Goal: Information Seeking & Learning: Learn about a topic

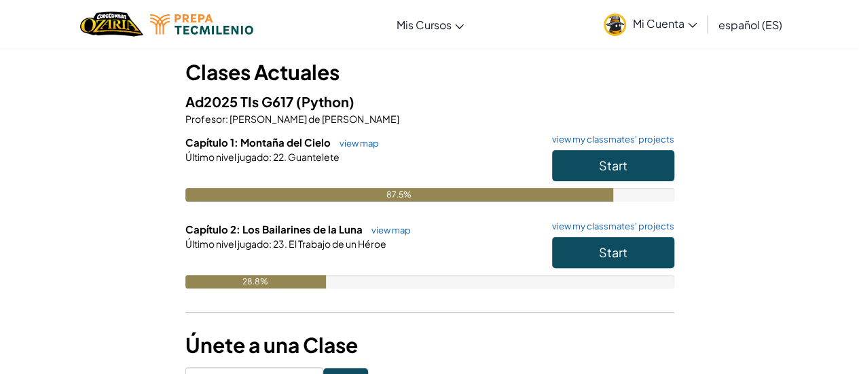
scroll to position [75, 0]
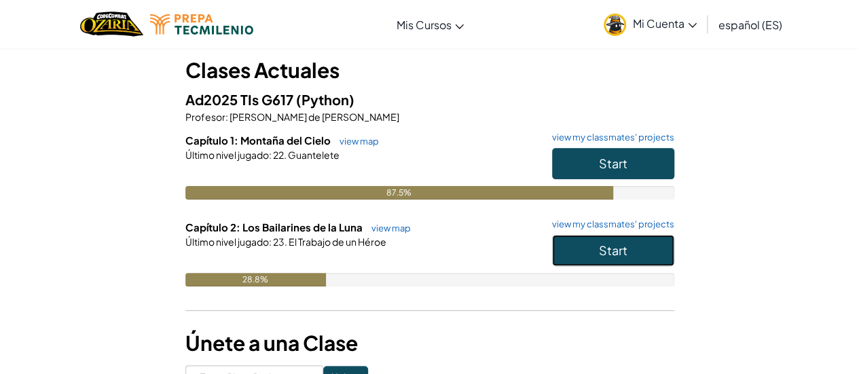
click at [606, 258] on button "Start" at bounding box center [613, 250] width 122 height 31
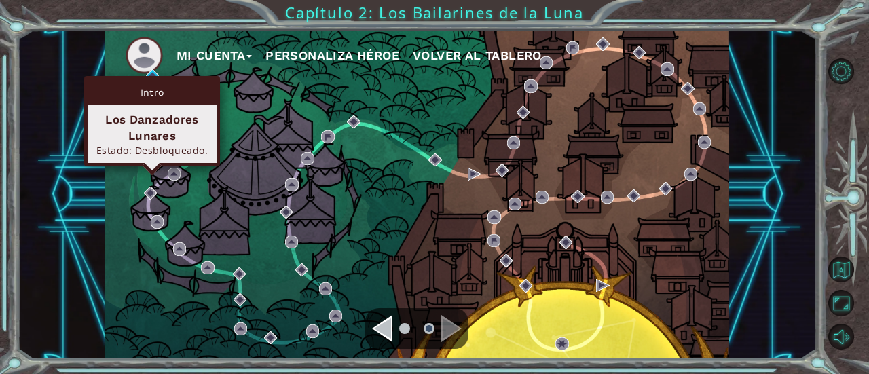
click at [148, 77] on div "Intro Los Danzadores Lunares Estado: Desbloqueado." at bounding box center [152, 121] width 136 height 90
click at [155, 79] on div "Intro" at bounding box center [152, 92] width 129 height 26
click at [153, 77] on div "Intro Los Danzadores Lunares Estado: Desbloqueado." at bounding box center [152, 121] width 136 height 90
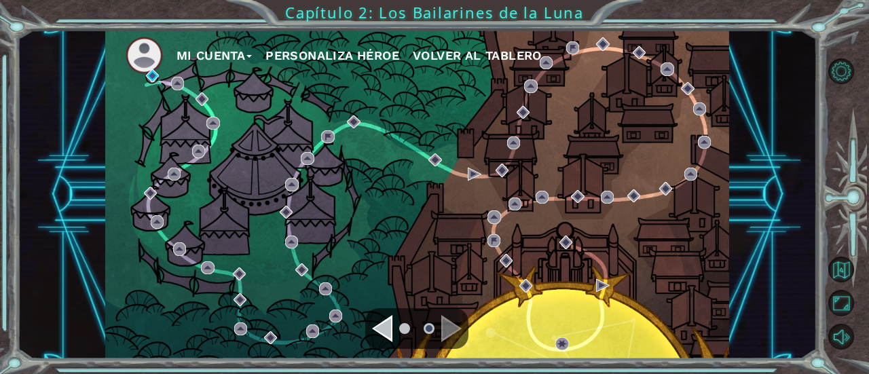
click at [238, 98] on div "Mi Cuenta Personaliza Héroe Volver al Tablero" at bounding box center [417, 194] width 625 height 329
click at [159, 45] on img at bounding box center [144, 55] width 37 height 37
click at [145, 99] on div "Intro" at bounding box center [152, 92] width 129 height 26
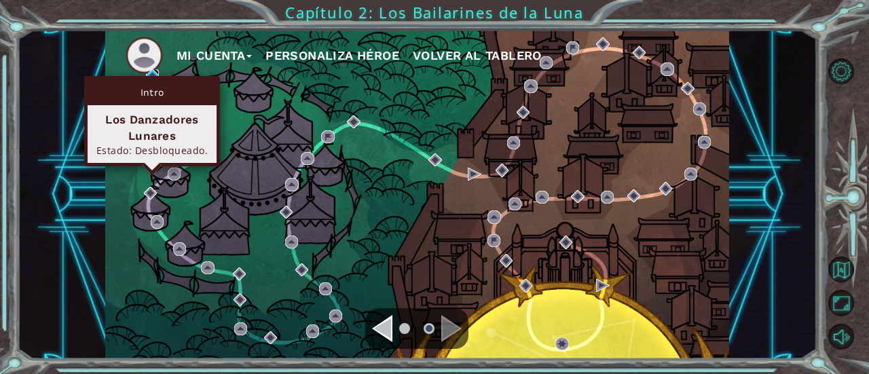
click at [151, 72] on img at bounding box center [152, 75] width 13 height 13
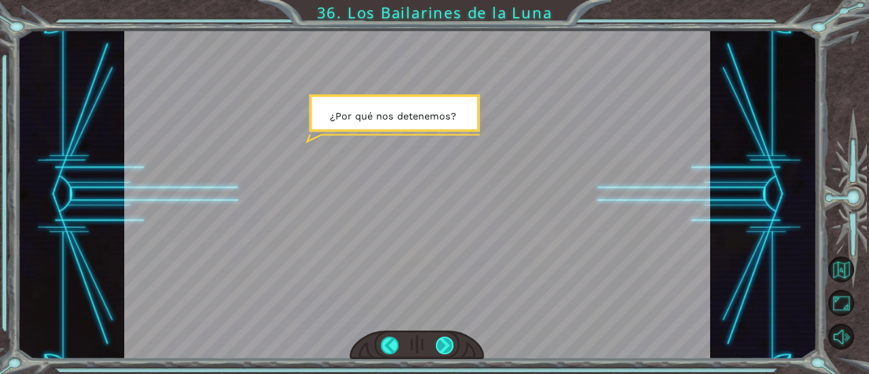
click at [440, 350] on div at bounding box center [445, 346] width 18 height 18
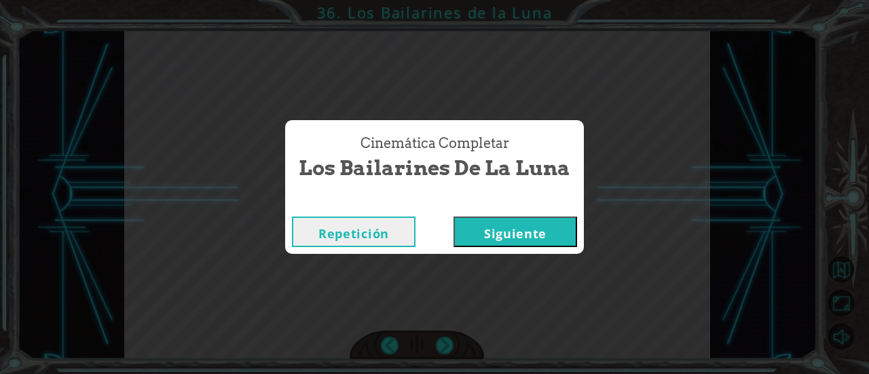
click at [535, 221] on button "Siguiente" at bounding box center [516, 232] width 124 height 31
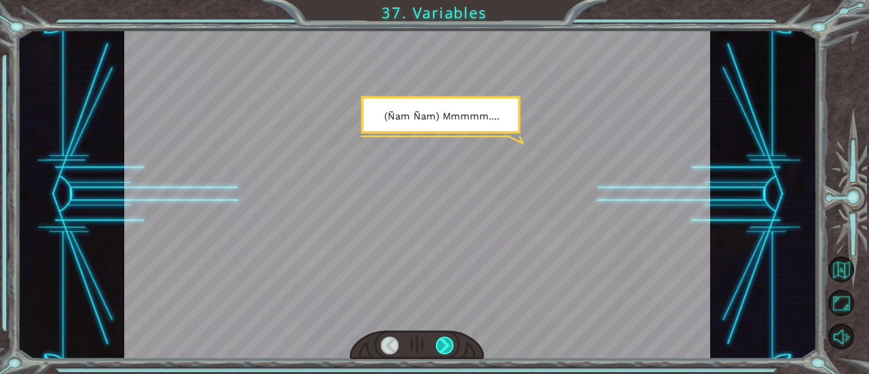
click at [439, 352] on div at bounding box center [445, 346] width 18 height 18
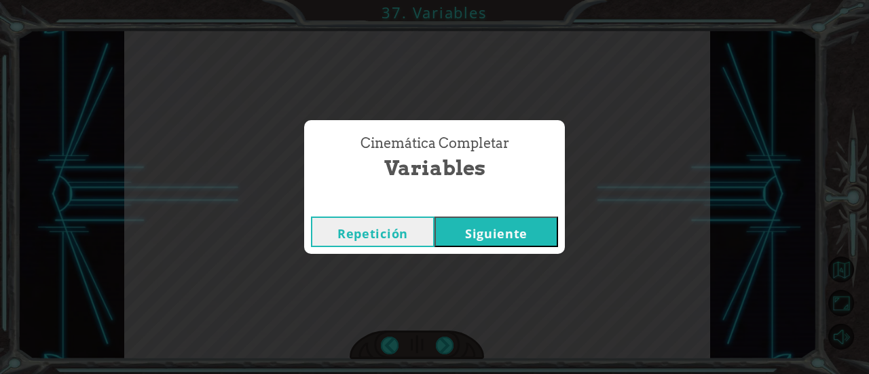
click at [488, 234] on button "Siguiente" at bounding box center [497, 232] width 124 height 31
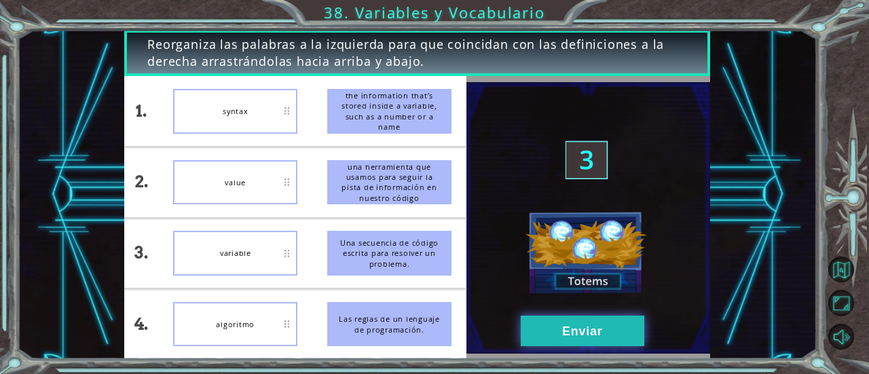
click at [611, 345] on button "Enviar" at bounding box center [583, 331] width 124 height 31
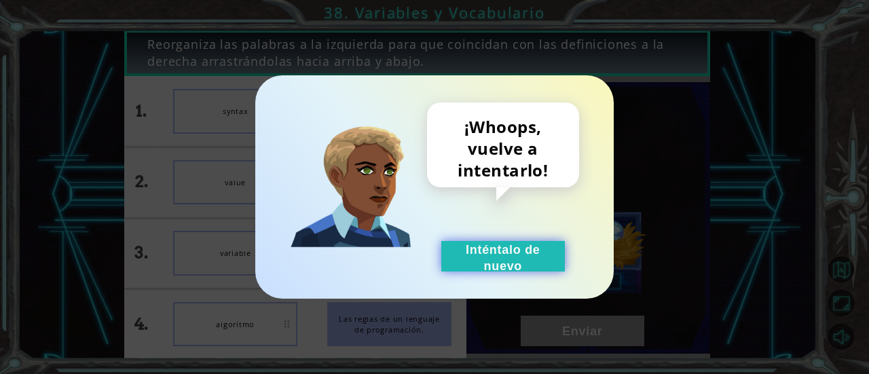
click at [479, 246] on button "Inténtalo de nuevo" at bounding box center [503, 256] width 124 height 31
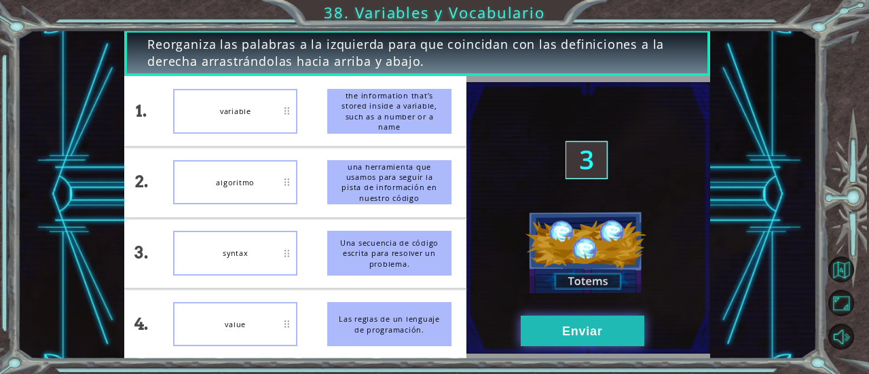
click at [595, 333] on button "Enviar" at bounding box center [583, 331] width 124 height 31
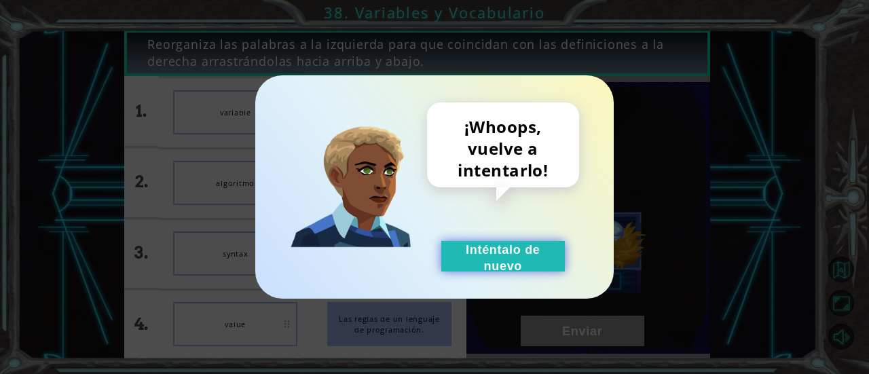
click at [514, 251] on button "Inténtalo de nuevo" at bounding box center [503, 256] width 124 height 31
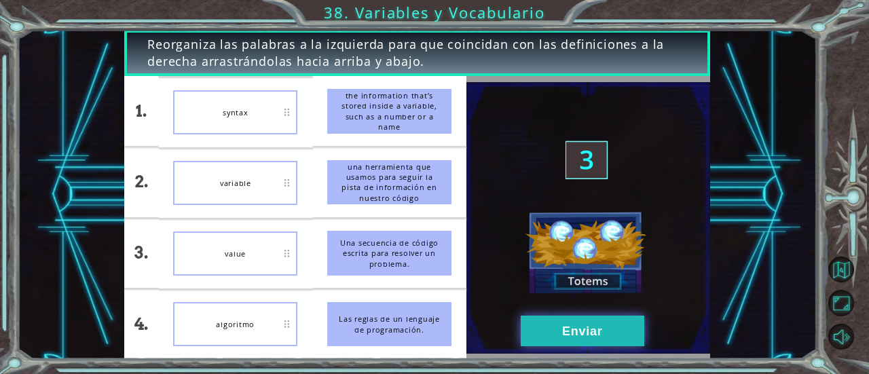
click at [619, 323] on button "Enviar" at bounding box center [583, 331] width 124 height 31
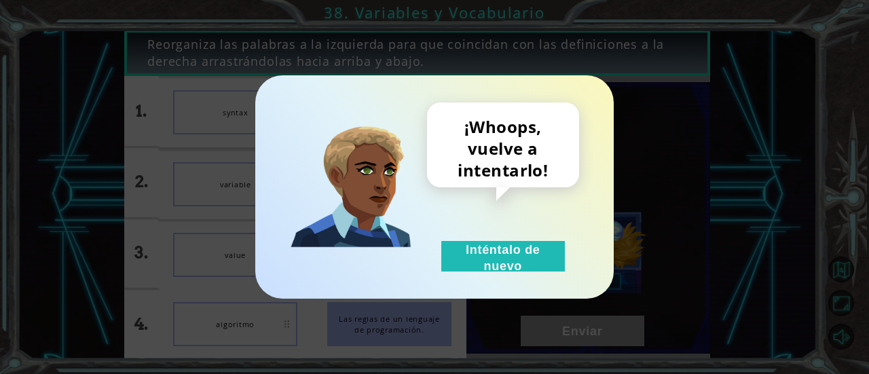
click at [516, 240] on div "¡Whoops, vuelve a intentarlo! Inténtalo de nuevo" at bounding box center [503, 187] width 152 height 169
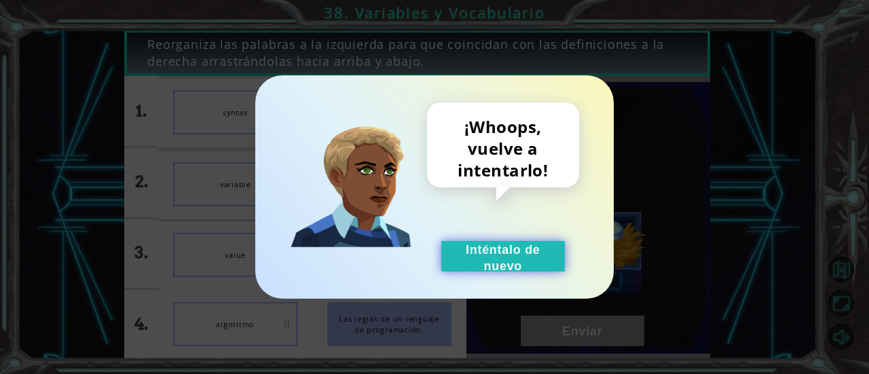
click at [515, 244] on button "Inténtalo de nuevo" at bounding box center [503, 256] width 124 height 31
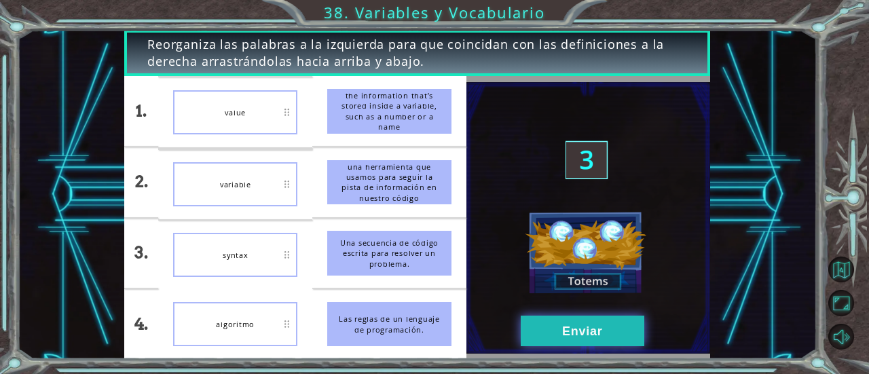
click at [587, 333] on button "Enviar" at bounding box center [583, 331] width 124 height 31
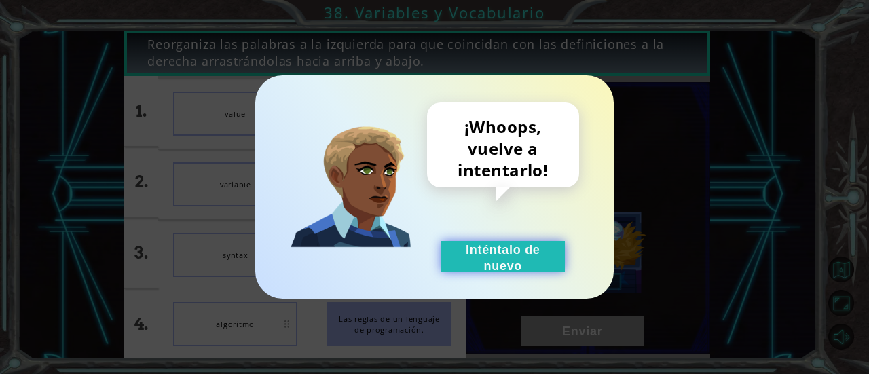
click at [517, 250] on button "Inténtalo de nuevo" at bounding box center [503, 256] width 124 height 31
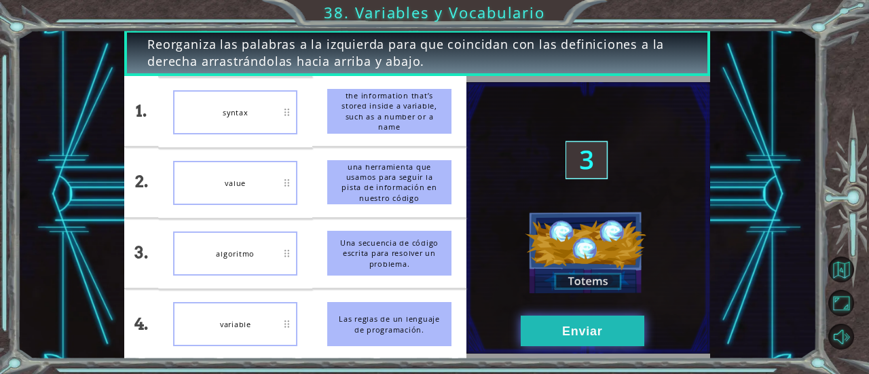
click at [555, 334] on button "Enviar" at bounding box center [583, 331] width 124 height 31
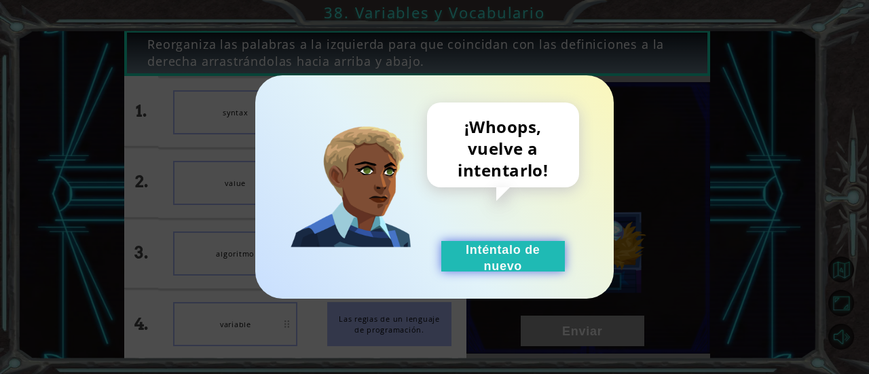
click at [536, 243] on button "Inténtalo de nuevo" at bounding box center [503, 256] width 124 height 31
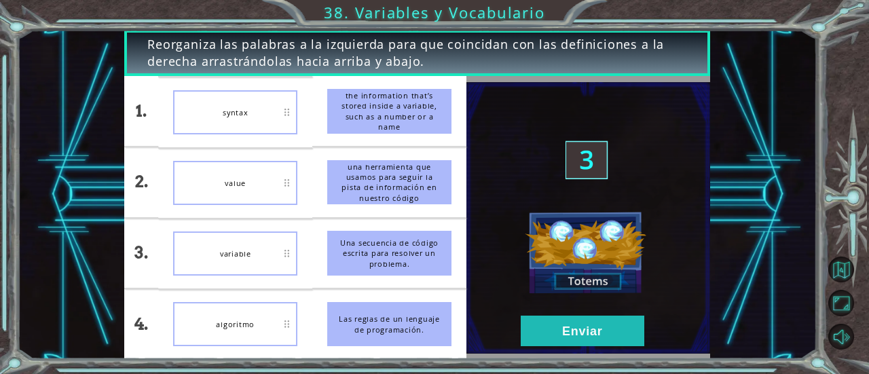
click at [513, 270] on img at bounding box center [589, 218] width 244 height 272
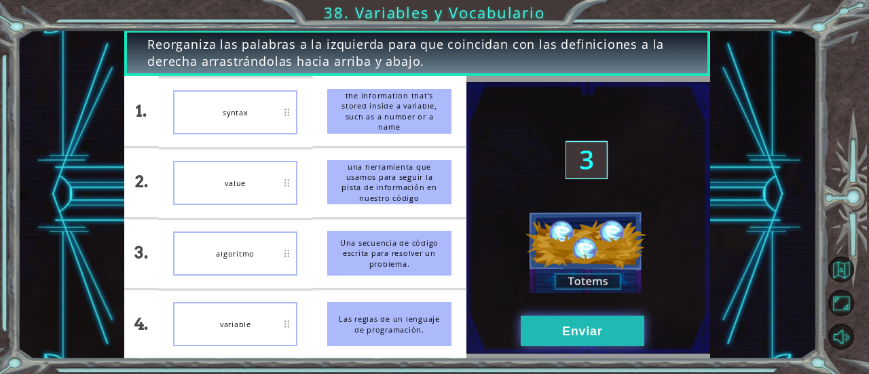
click at [573, 342] on button "Enviar" at bounding box center [583, 331] width 124 height 31
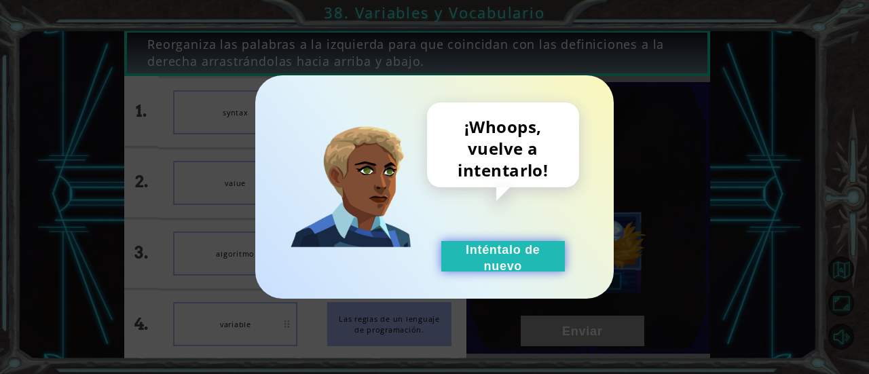
click at [531, 253] on button "Inténtalo de nuevo" at bounding box center [503, 256] width 124 height 31
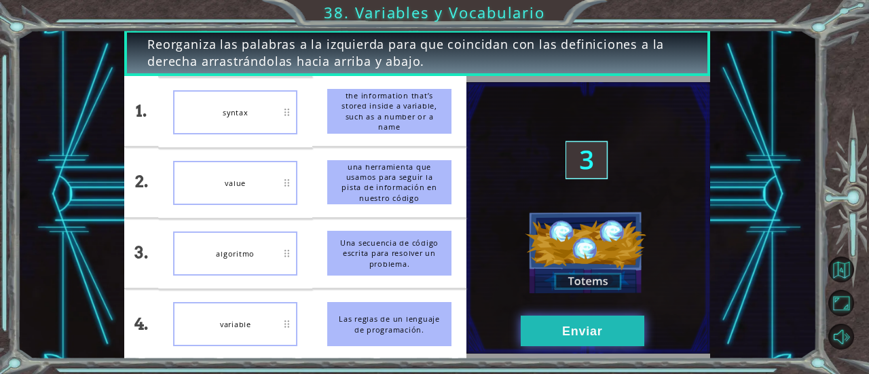
click at [551, 329] on button "Enviar" at bounding box center [583, 331] width 124 height 31
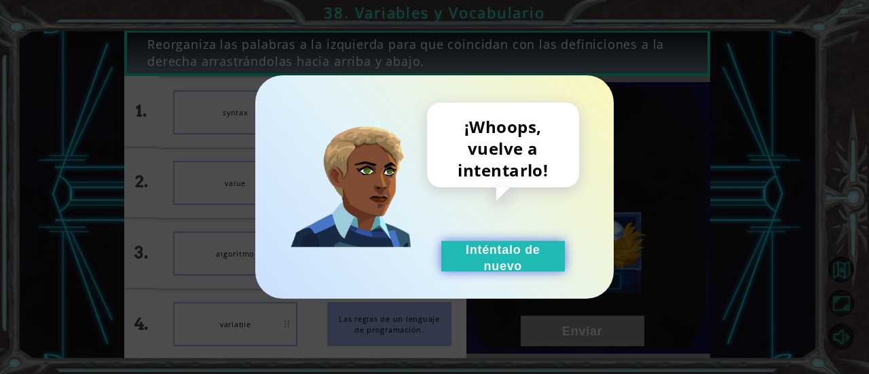
click at [505, 256] on button "Inténtalo de nuevo" at bounding box center [503, 256] width 124 height 31
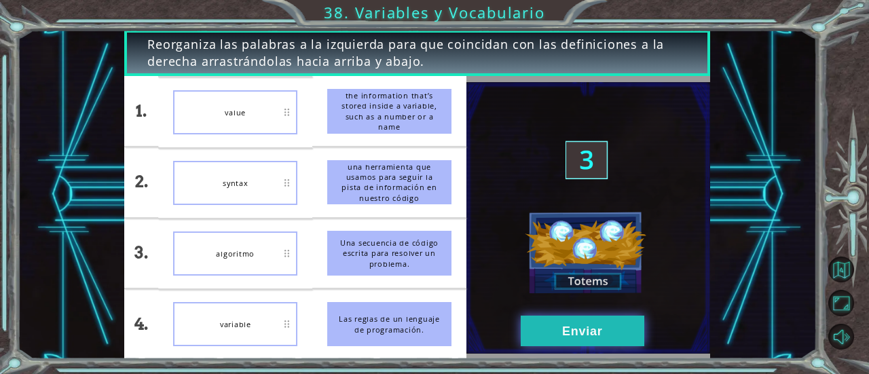
click at [575, 321] on button "Enviar" at bounding box center [583, 331] width 124 height 31
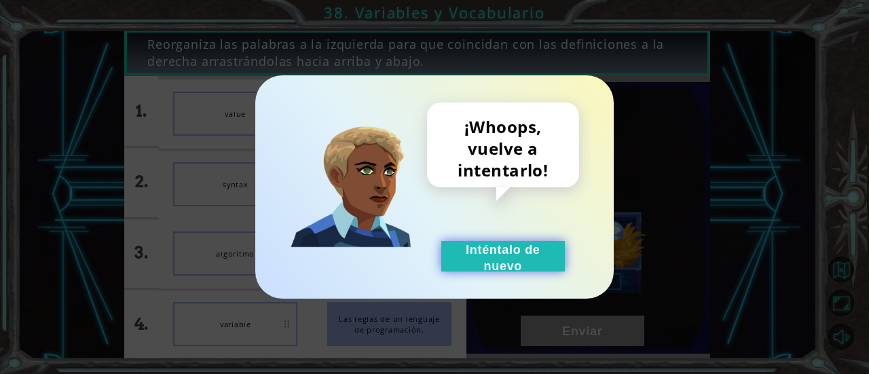
click at [508, 258] on button "Inténtalo de nuevo" at bounding box center [503, 256] width 124 height 31
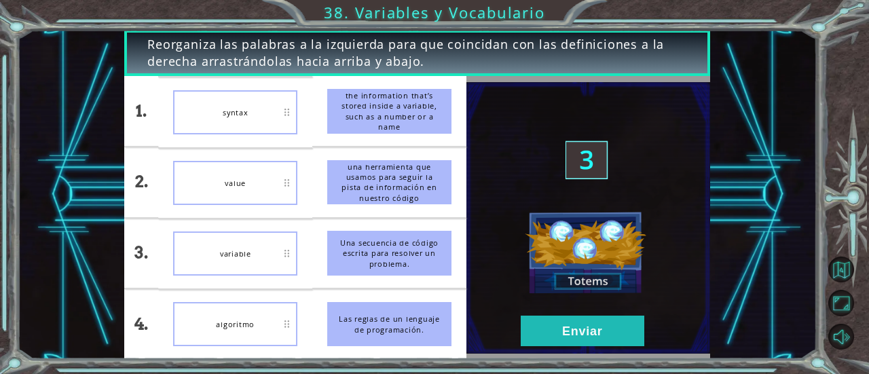
click at [288, 109] on div "syntax" at bounding box center [235, 112] width 124 height 44
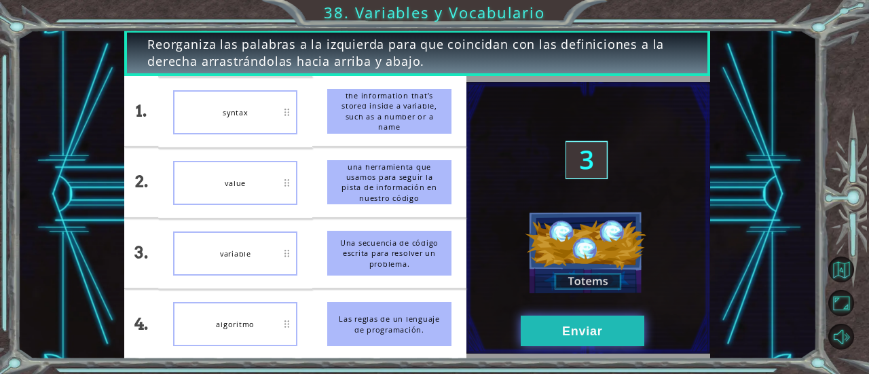
click at [598, 338] on button "Enviar" at bounding box center [583, 331] width 124 height 31
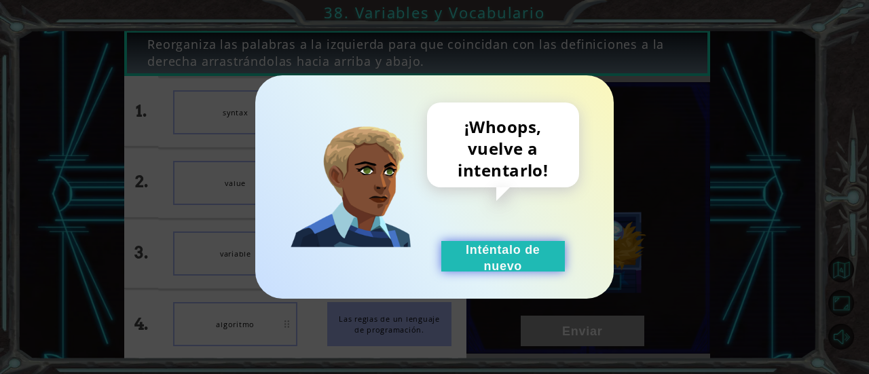
click at [535, 271] on button "Inténtalo de nuevo" at bounding box center [503, 256] width 124 height 31
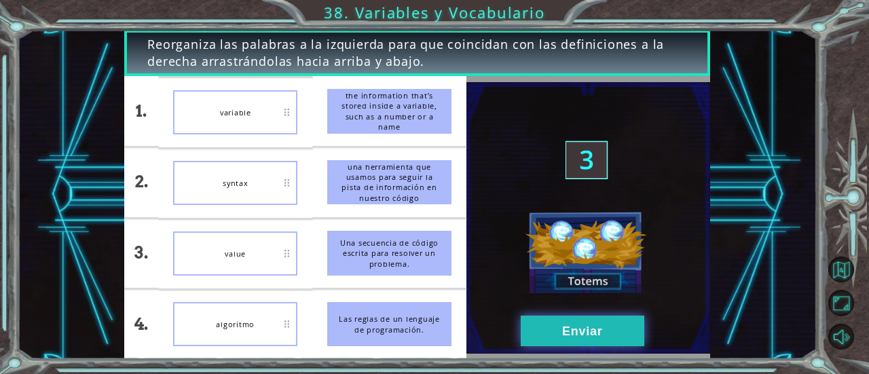
click at [570, 334] on button "Enviar" at bounding box center [583, 331] width 124 height 31
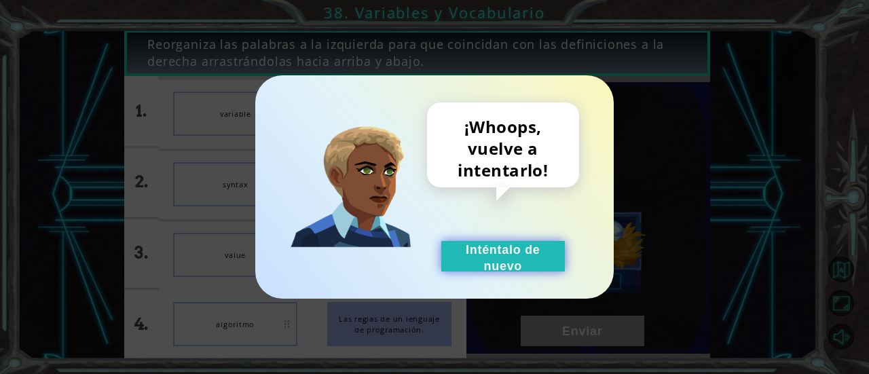
click at [491, 266] on button "Inténtalo de nuevo" at bounding box center [503, 256] width 124 height 31
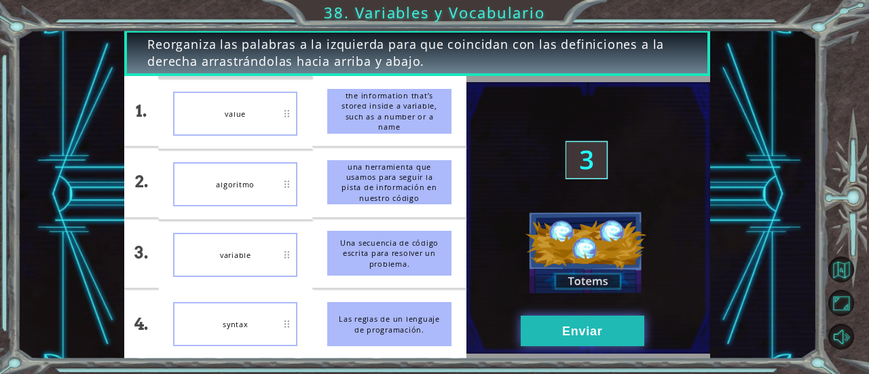
click at [572, 338] on button "Enviar" at bounding box center [583, 331] width 124 height 31
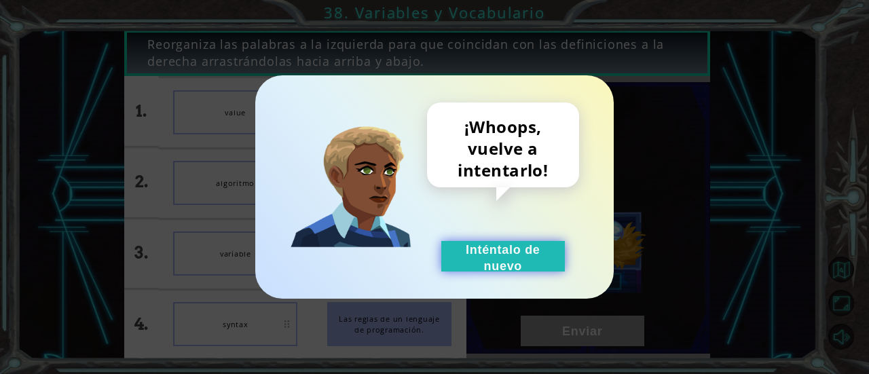
click at [492, 269] on button "Inténtalo de nuevo" at bounding box center [503, 256] width 124 height 31
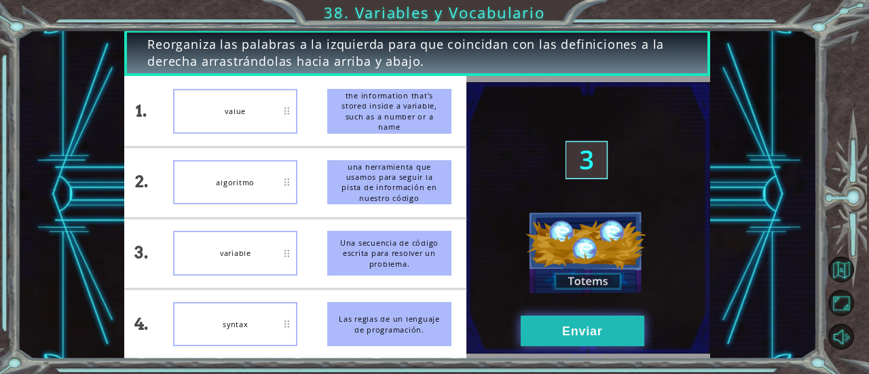
click at [621, 342] on button "Enviar" at bounding box center [583, 331] width 124 height 31
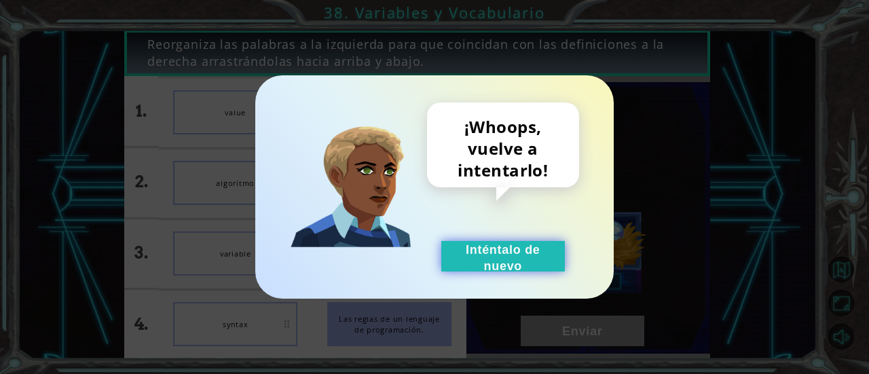
click at [509, 253] on button "Inténtalo de nuevo" at bounding box center [503, 256] width 124 height 31
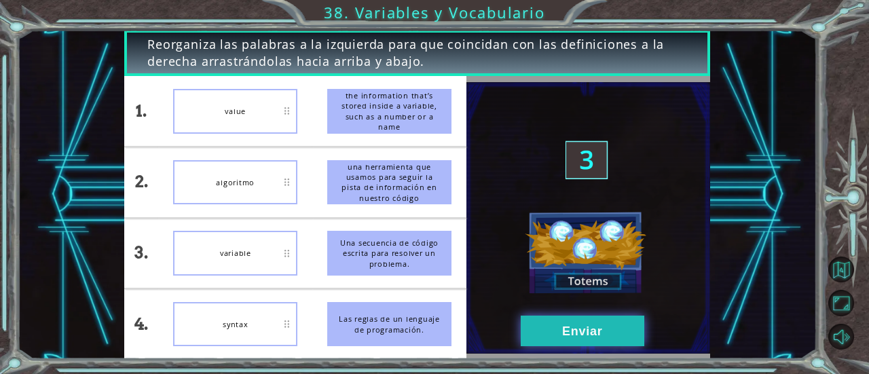
click at [598, 321] on button "Enviar" at bounding box center [583, 331] width 124 height 31
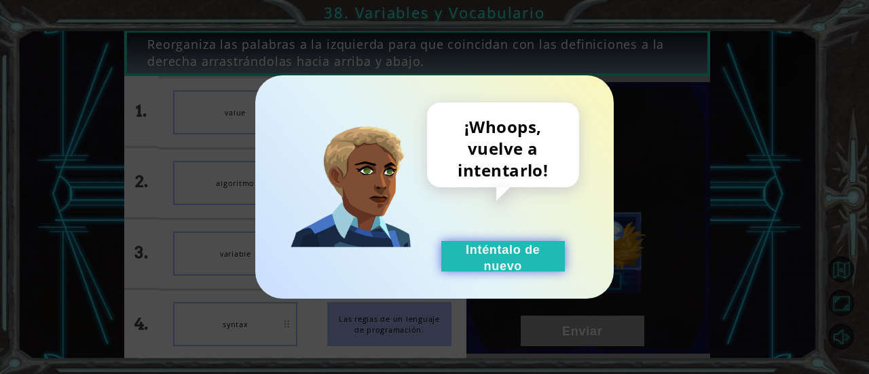
click at [540, 263] on button "Inténtalo de nuevo" at bounding box center [503, 256] width 124 height 31
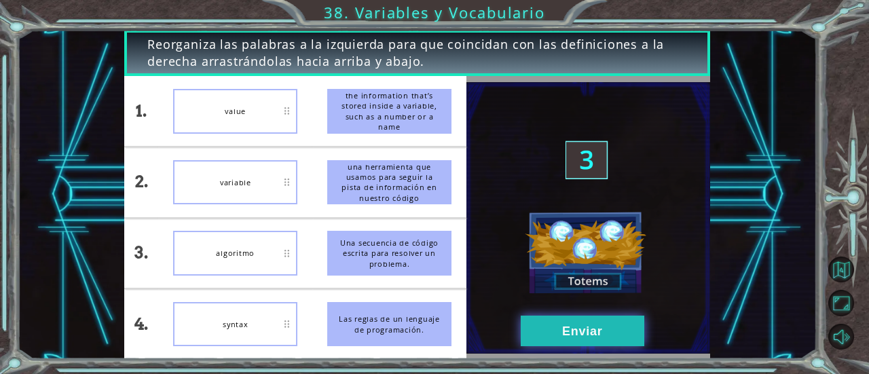
click at [568, 329] on button "Enviar" at bounding box center [583, 331] width 124 height 31
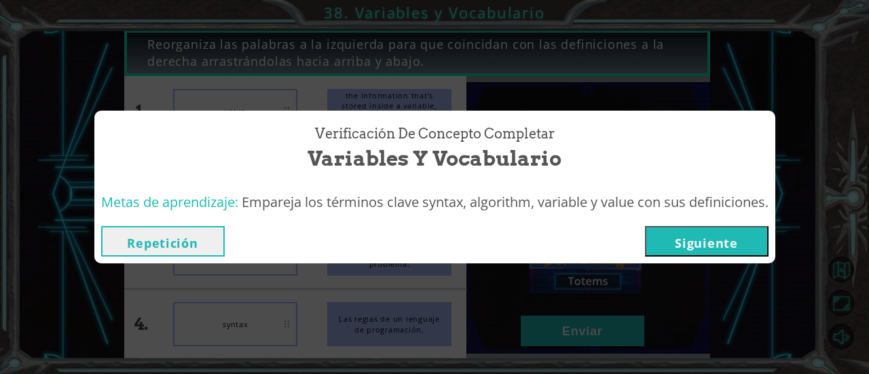
click at [701, 232] on button "Siguiente" at bounding box center [707, 241] width 124 height 31
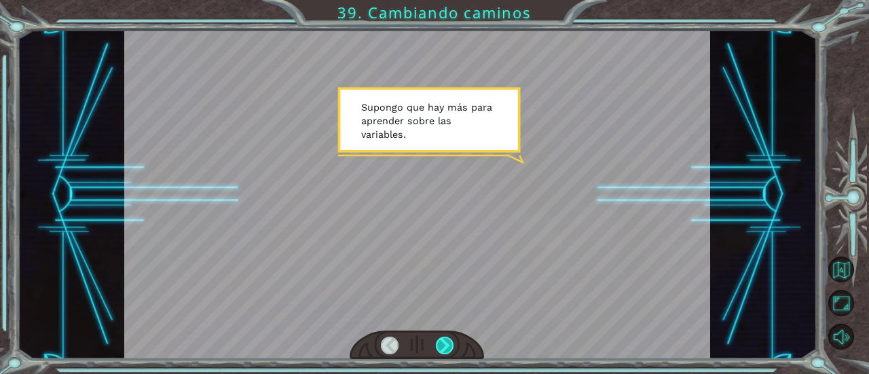
click at [441, 348] on div at bounding box center [445, 346] width 18 height 18
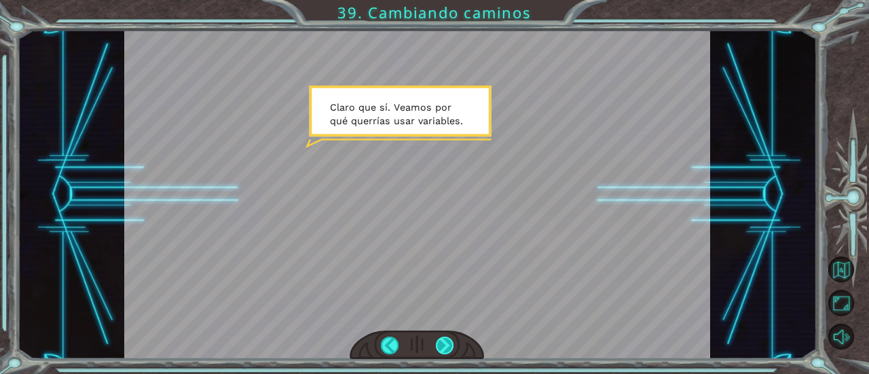
click at [444, 347] on div at bounding box center [445, 346] width 18 height 18
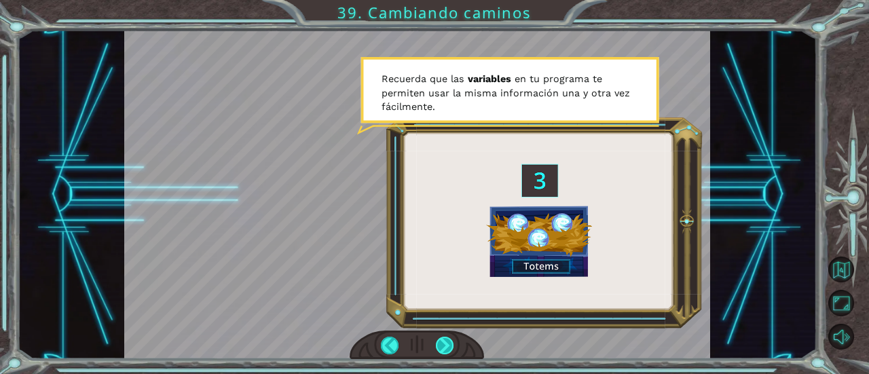
click at [444, 347] on div at bounding box center [445, 346] width 18 height 18
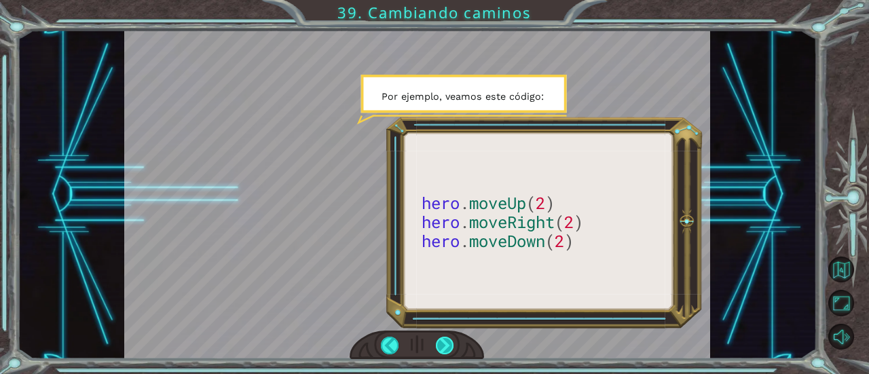
click at [444, 347] on div at bounding box center [445, 346] width 18 height 18
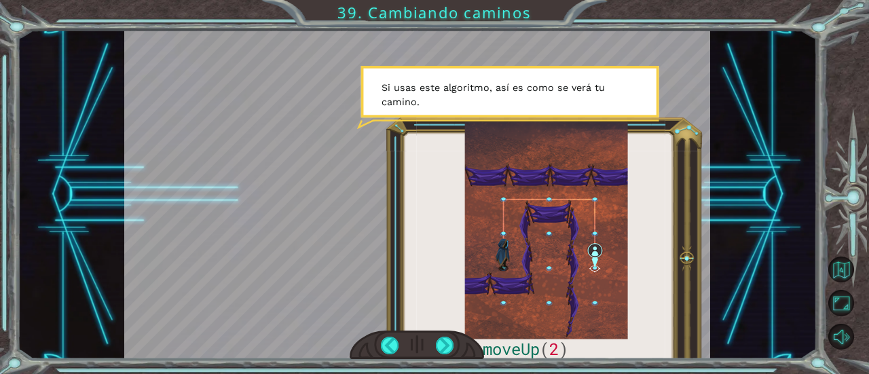
click at [433, 348] on div at bounding box center [417, 346] width 134 height 30
click at [436, 348] on div at bounding box center [445, 346] width 18 height 18
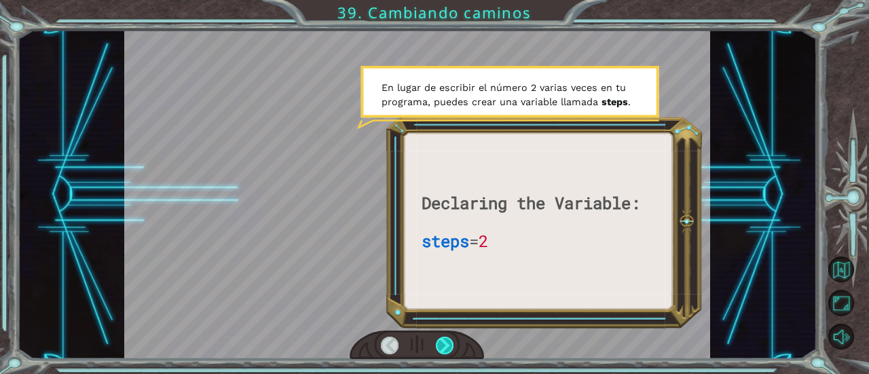
click at [446, 342] on div at bounding box center [445, 346] width 18 height 18
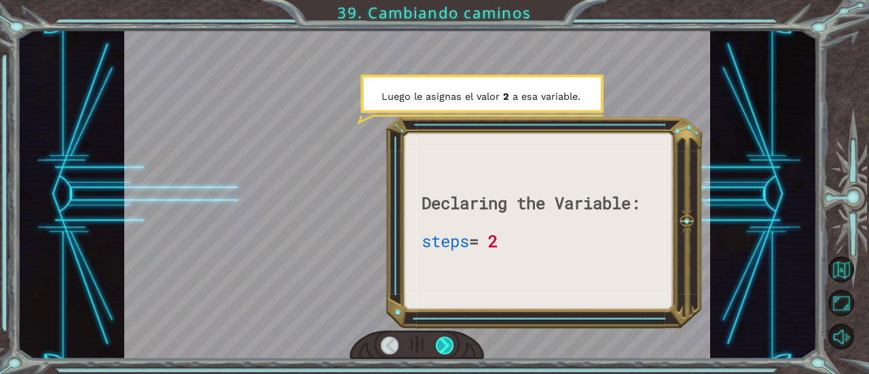
click at [446, 342] on div at bounding box center [445, 346] width 18 height 18
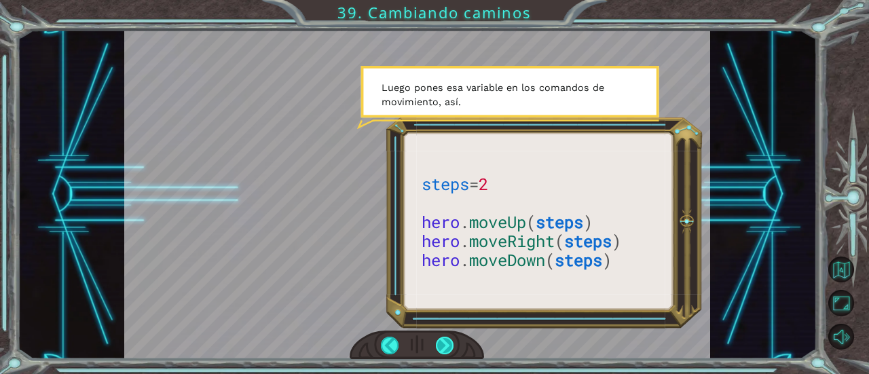
click at [446, 342] on div at bounding box center [445, 346] width 18 height 18
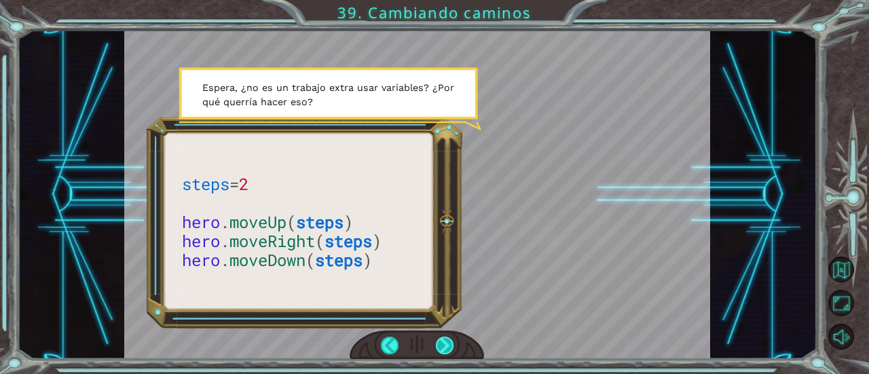
click at [446, 342] on div at bounding box center [445, 346] width 18 height 18
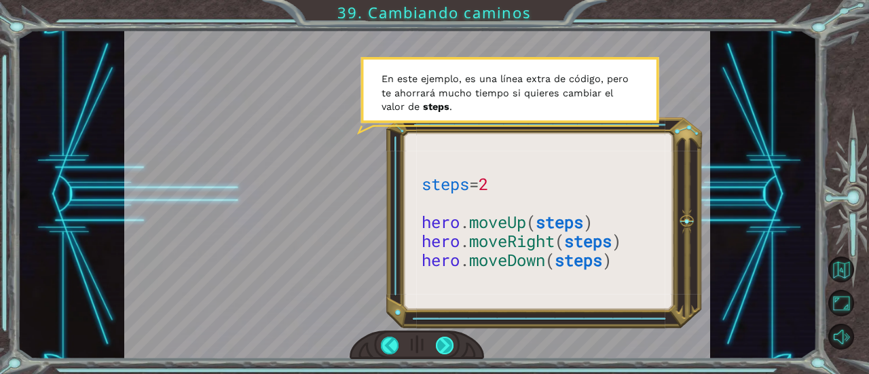
click at [446, 342] on div at bounding box center [445, 346] width 18 height 18
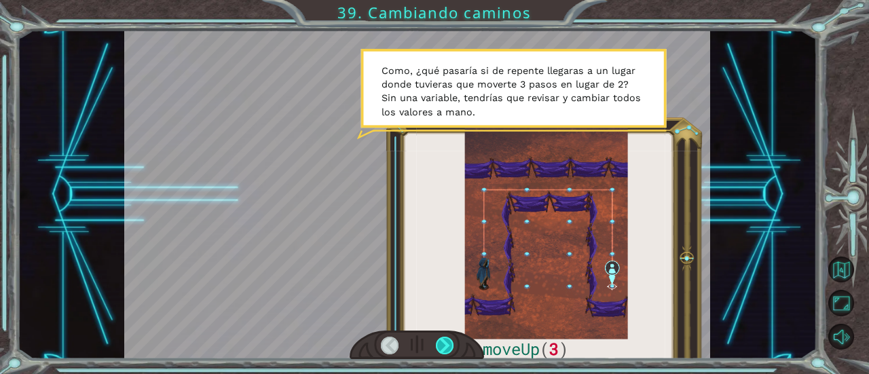
click at [447, 346] on div at bounding box center [445, 346] width 18 height 18
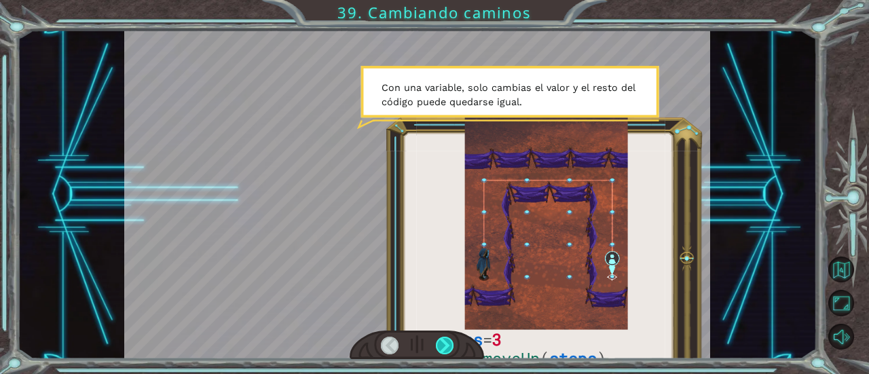
click at [447, 346] on div at bounding box center [445, 346] width 18 height 18
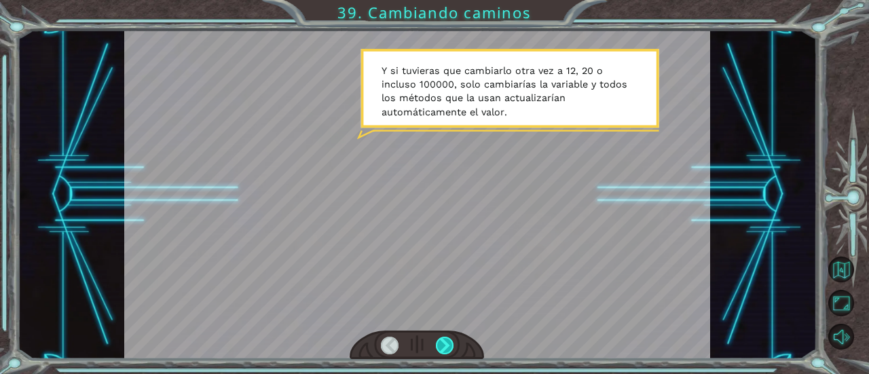
click at [447, 346] on div at bounding box center [445, 346] width 18 height 18
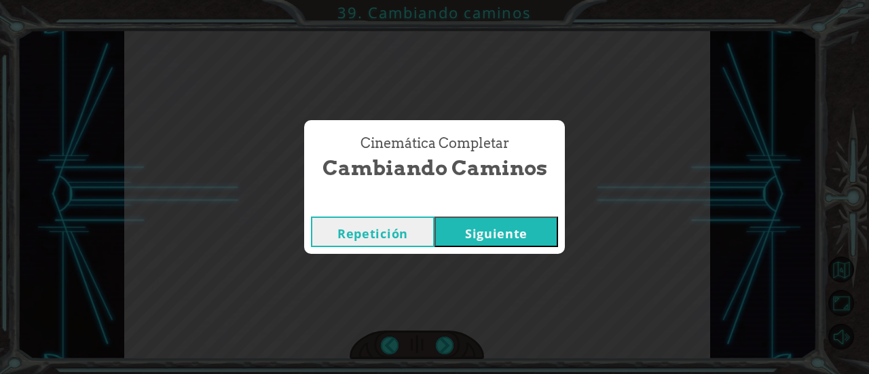
click at [541, 219] on button "Siguiente" at bounding box center [497, 232] width 124 height 31
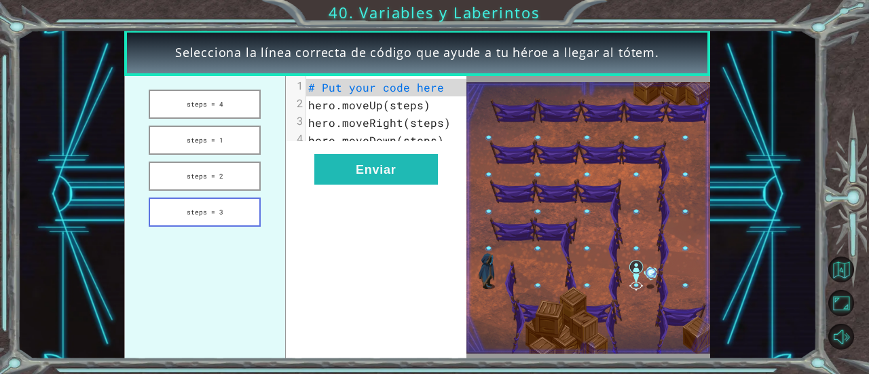
click at [230, 202] on button "steps = 3" at bounding box center [205, 212] width 112 height 29
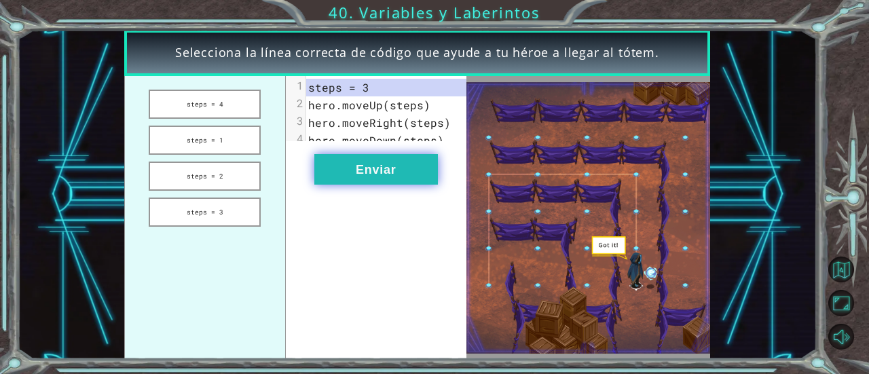
click at [406, 176] on button "Enviar" at bounding box center [376, 169] width 124 height 31
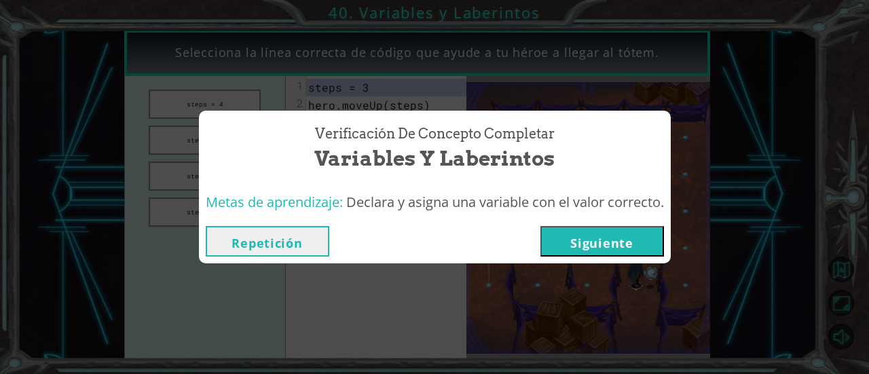
click at [618, 235] on button "Siguiente" at bounding box center [603, 241] width 124 height 31
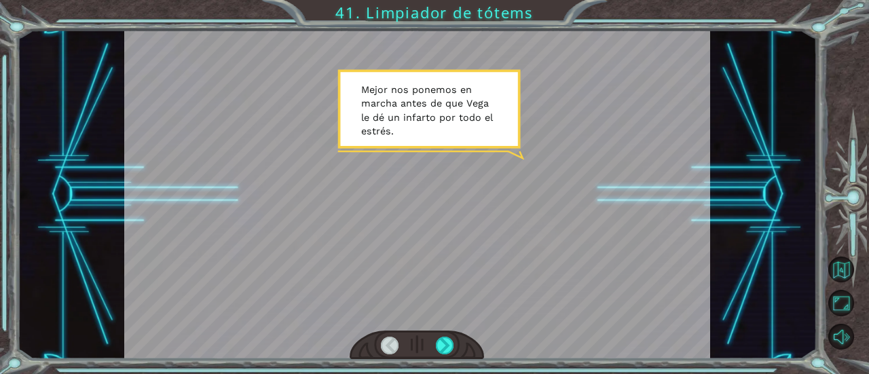
click at [454, 342] on div at bounding box center [417, 346] width 134 height 30
click at [450, 342] on div at bounding box center [445, 346] width 18 height 18
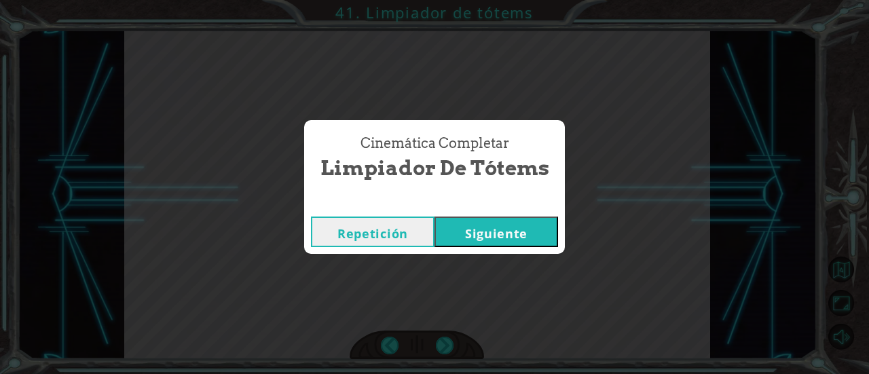
click at [528, 221] on button "Siguiente" at bounding box center [497, 232] width 124 height 31
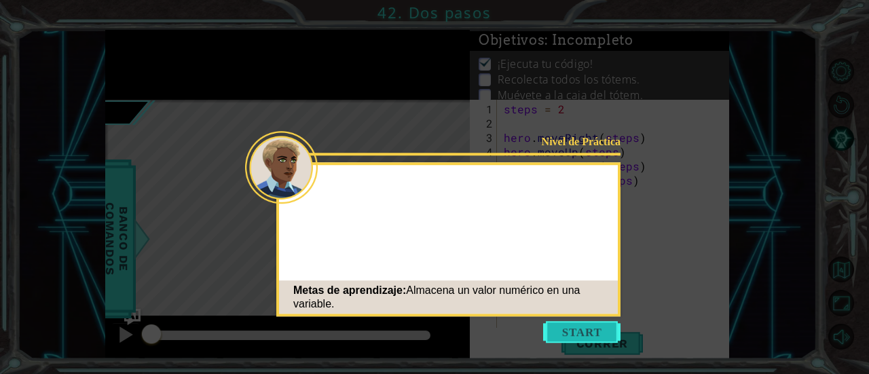
click at [588, 338] on button "Start" at bounding box center [581, 332] width 77 height 22
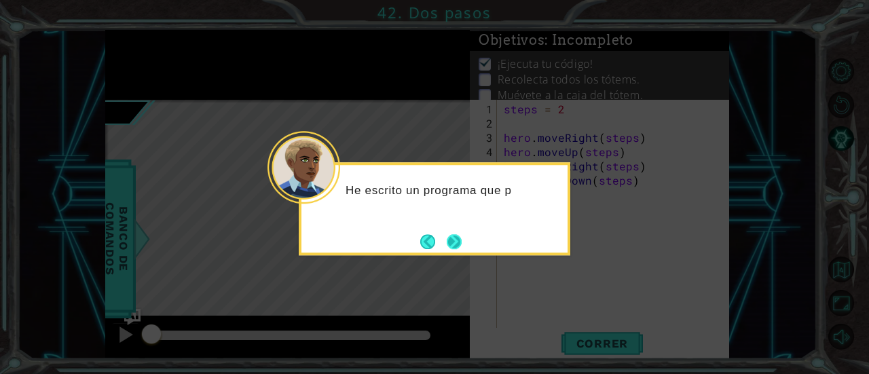
click at [462, 247] on button "Next" at bounding box center [454, 241] width 15 height 15
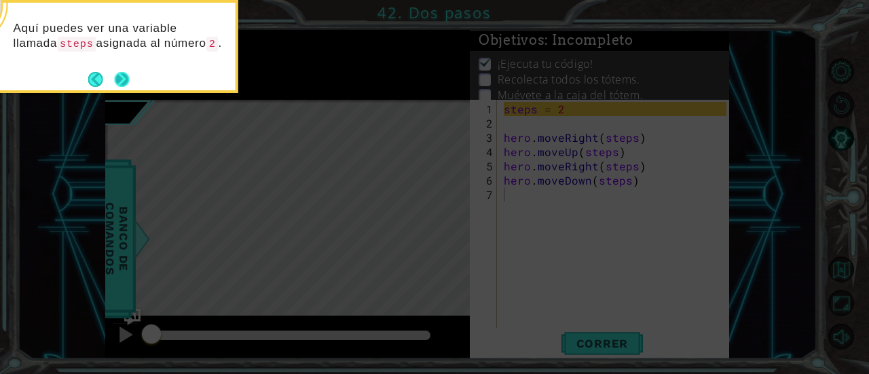
click at [122, 74] on button "Next" at bounding box center [121, 79] width 15 height 15
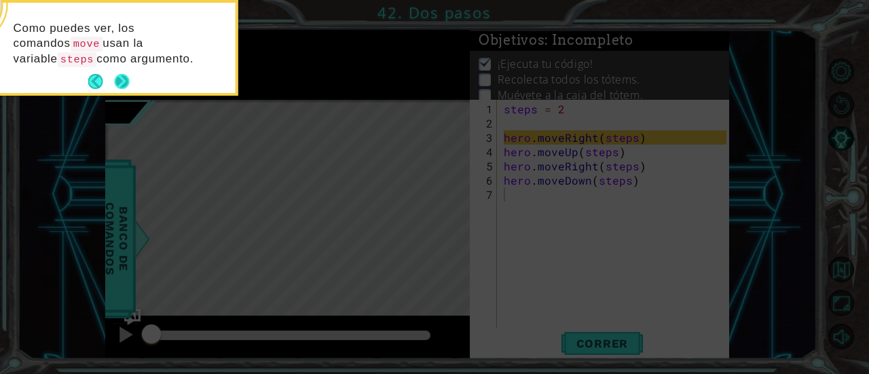
click at [113, 69] on div "Como puedes ver, los comandos move usan la variable steps como argumento." at bounding box center [102, 50] width 266 height 85
click at [119, 76] on button "Next" at bounding box center [121, 81] width 15 height 15
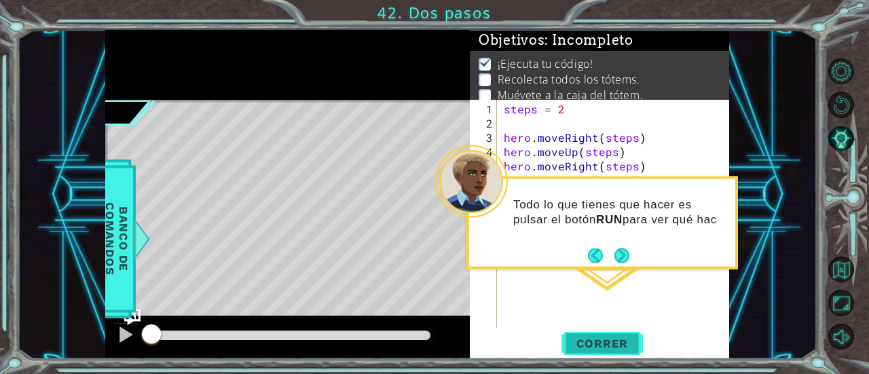
click at [621, 340] on span "Correr" at bounding box center [602, 344] width 79 height 14
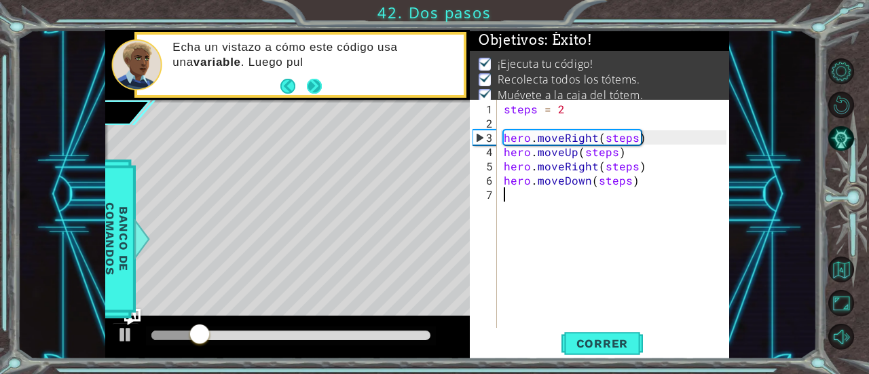
click at [321, 92] on button "Next" at bounding box center [314, 86] width 15 height 15
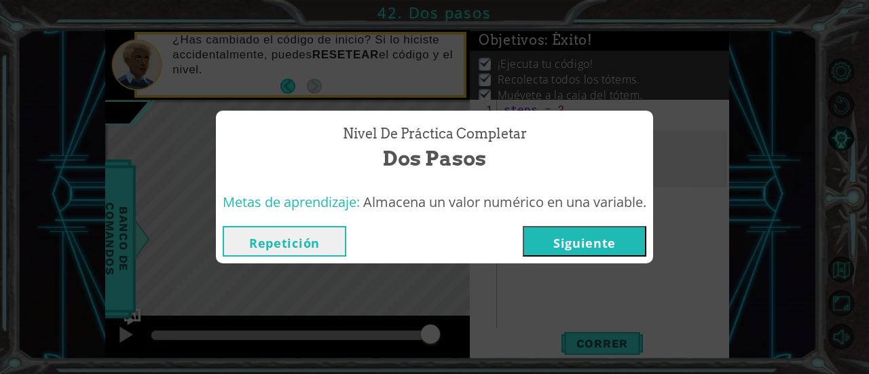
click at [613, 237] on button "Siguiente" at bounding box center [585, 241] width 124 height 31
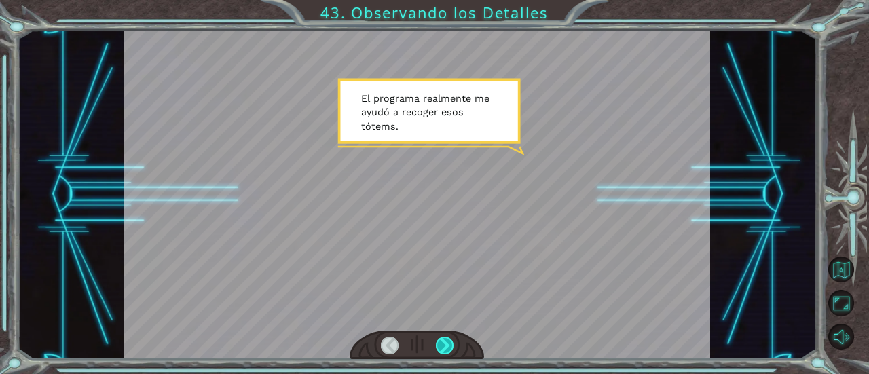
click at [441, 342] on div at bounding box center [445, 346] width 18 height 18
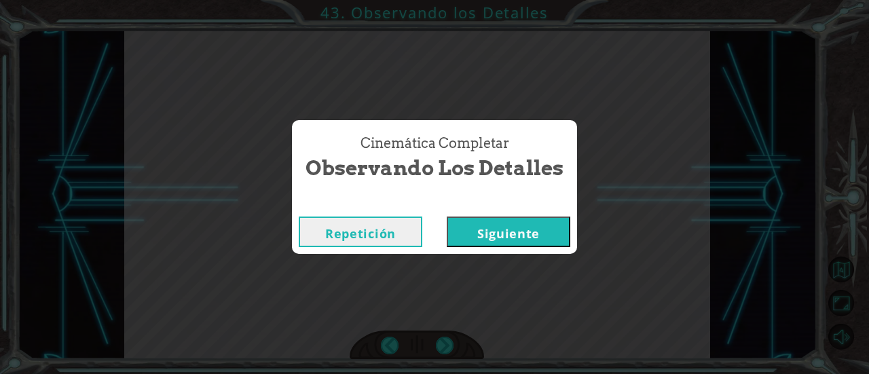
click at [524, 234] on button "Siguiente" at bounding box center [509, 232] width 124 height 31
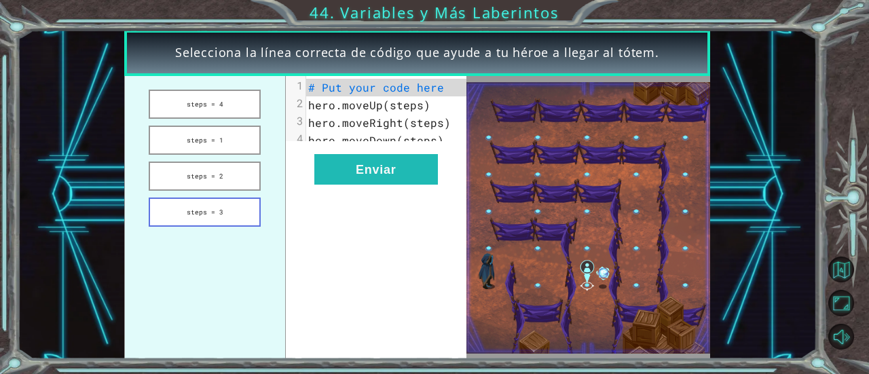
click at [234, 215] on button "steps = 3" at bounding box center [205, 212] width 112 height 29
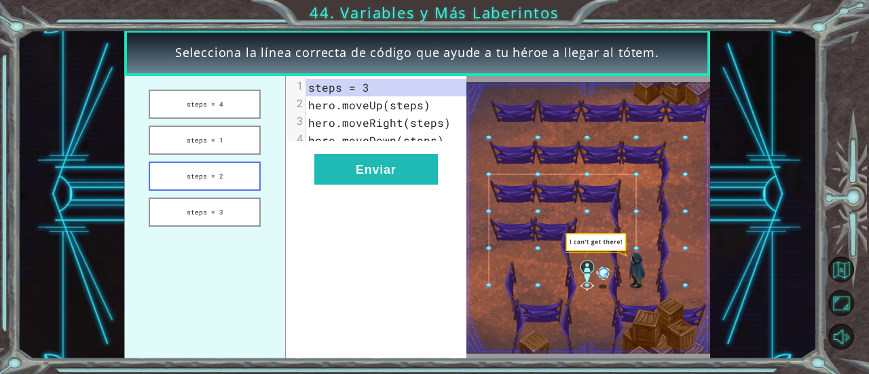
click at [211, 177] on button "steps = 2" at bounding box center [205, 176] width 112 height 29
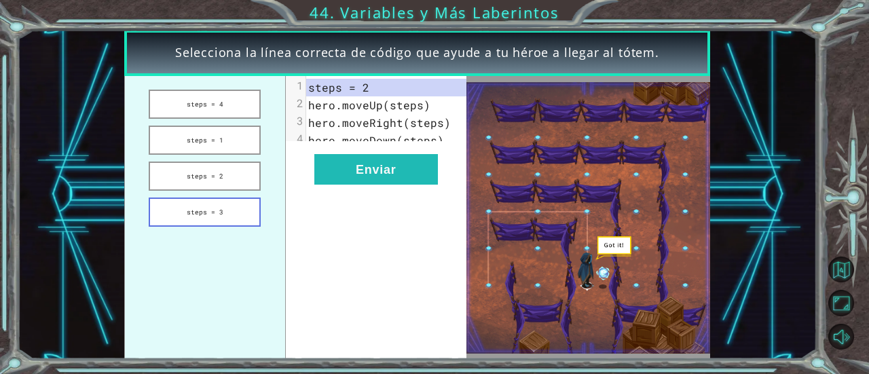
click at [198, 218] on button "steps = 3" at bounding box center [205, 212] width 112 height 29
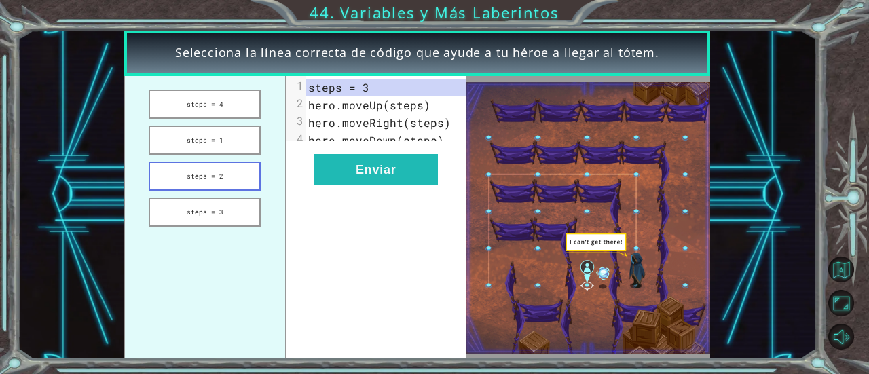
click at [158, 189] on button "steps = 2" at bounding box center [205, 176] width 112 height 29
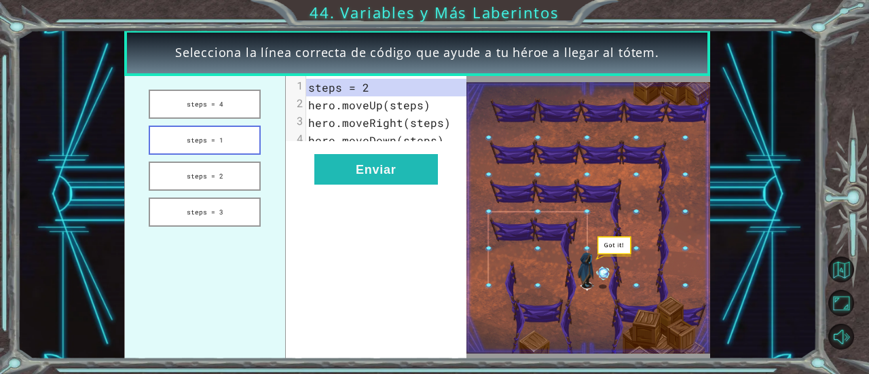
click at [197, 147] on button "steps = 1" at bounding box center [205, 140] width 112 height 29
click at [200, 136] on button "steps = 1" at bounding box center [205, 140] width 112 height 29
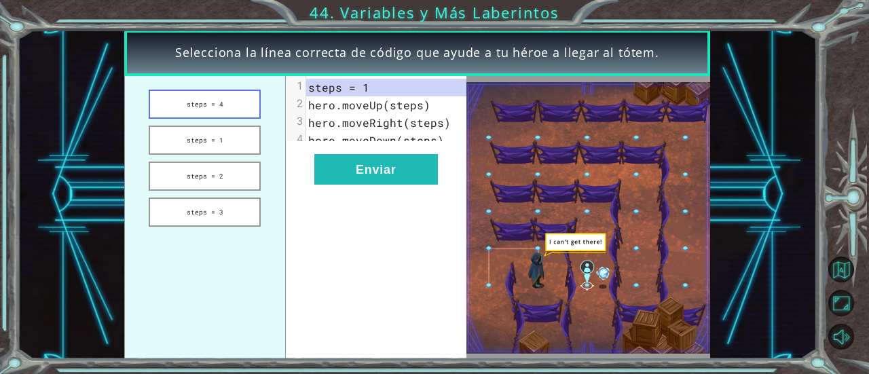
click at [186, 113] on button "steps = 4" at bounding box center [205, 104] width 112 height 29
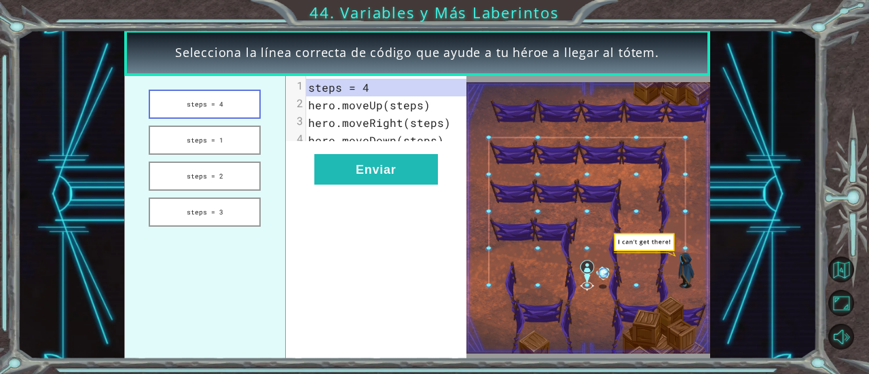
click at [196, 101] on button "steps = 4" at bounding box center [205, 104] width 112 height 29
click at [186, 183] on button "steps = 2" at bounding box center [205, 176] width 112 height 29
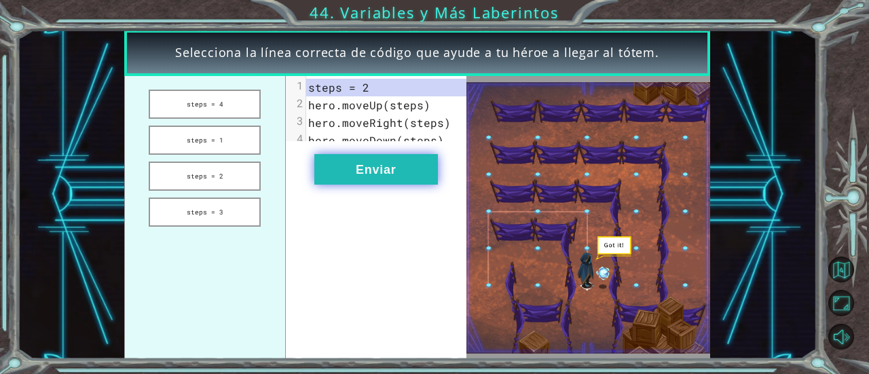
click at [349, 180] on button "Enviar" at bounding box center [376, 169] width 124 height 31
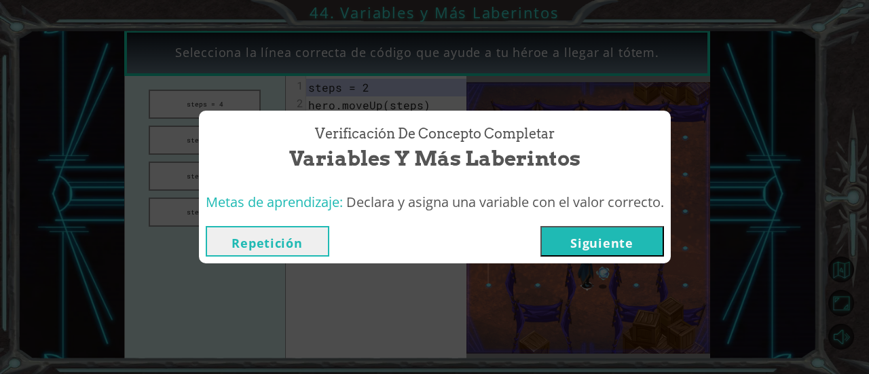
click at [602, 225] on div "Repetición [GEOGRAPHIC_DATA]" at bounding box center [435, 241] width 472 height 44
click at [602, 238] on button "Siguiente" at bounding box center [603, 241] width 124 height 31
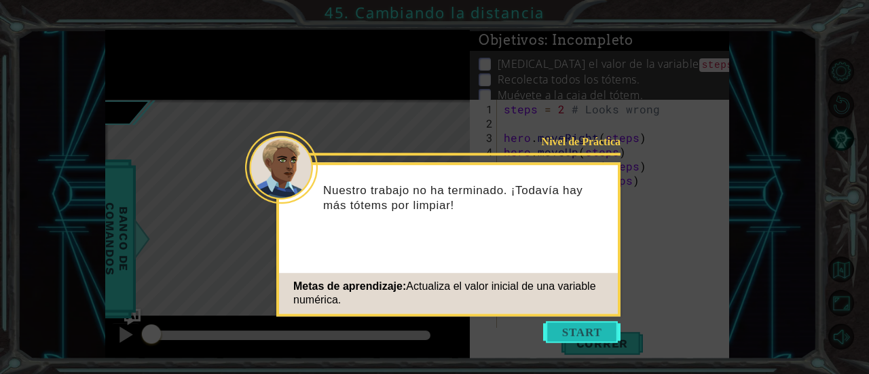
click at [580, 331] on button "Start" at bounding box center [581, 332] width 77 height 22
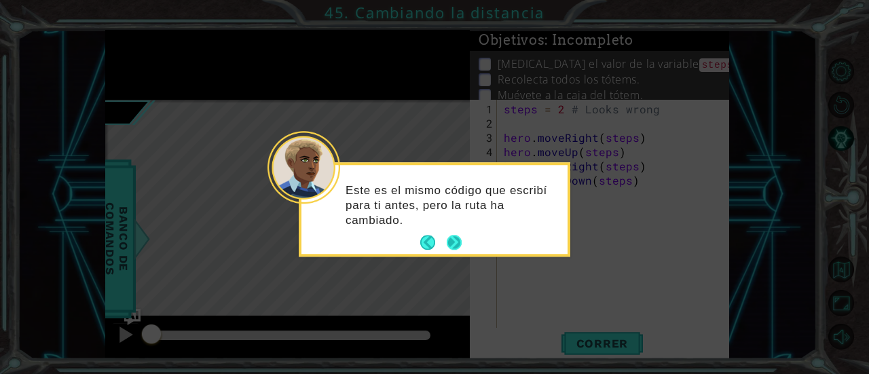
click at [460, 236] on button "Next" at bounding box center [454, 243] width 15 height 15
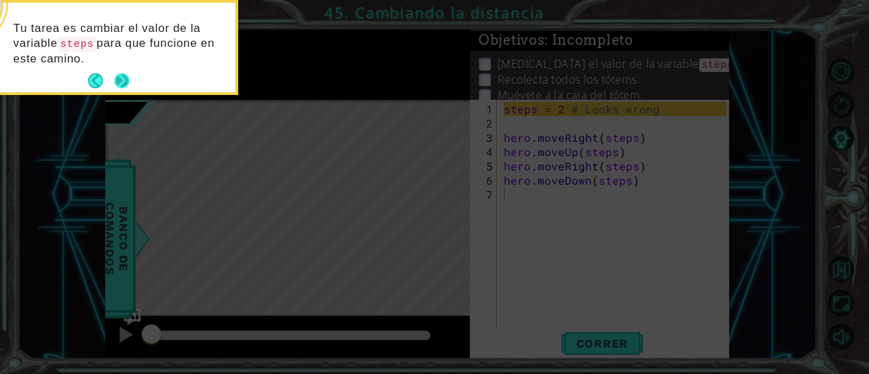
click at [124, 75] on button "Next" at bounding box center [122, 81] width 16 height 16
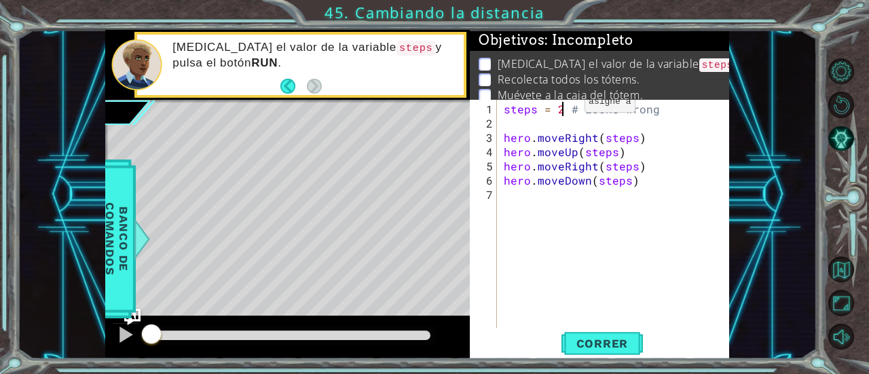
click at [561, 107] on div "steps = 2 # Looks wrong hero . moveRight ( steps ) hero . moveUp ( steps ) hero…" at bounding box center [617, 230] width 232 height 257
type textarea "steps = 3 # Looks wrong"
click at [611, 346] on span "Correr" at bounding box center [602, 344] width 79 height 14
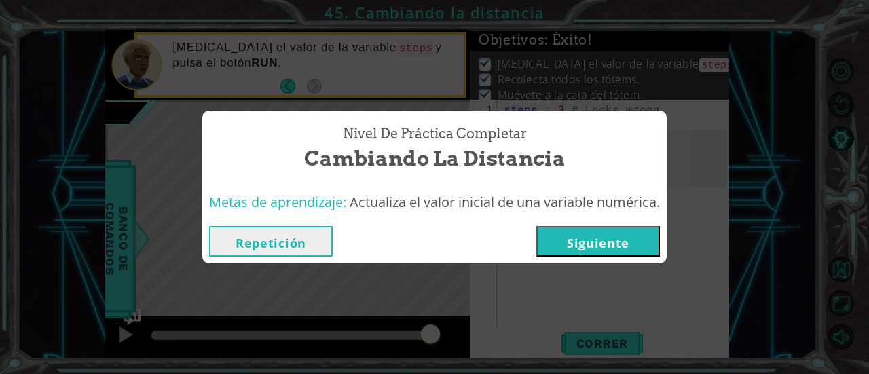
click at [599, 240] on button "Siguiente" at bounding box center [598, 241] width 124 height 31
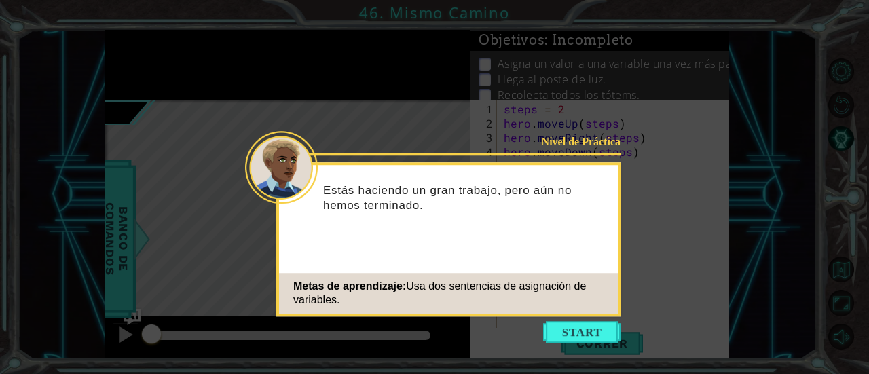
click at [573, 344] on icon at bounding box center [434, 187] width 869 height 374
click at [608, 331] on button "Start" at bounding box center [581, 332] width 77 height 22
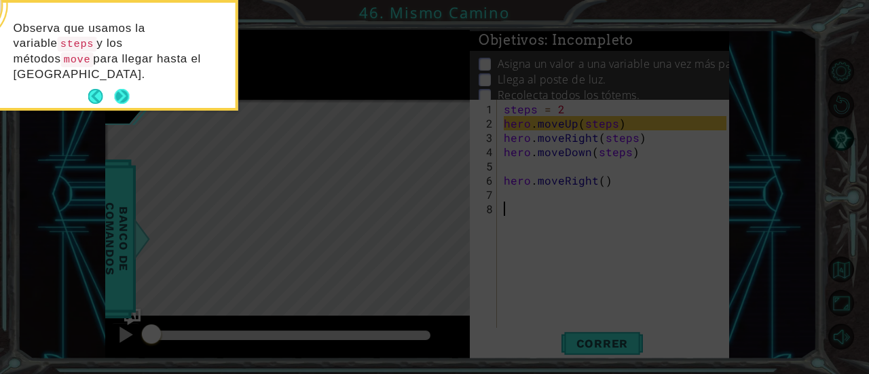
click at [124, 89] on button "Next" at bounding box center [121, 96] width 15 height 15
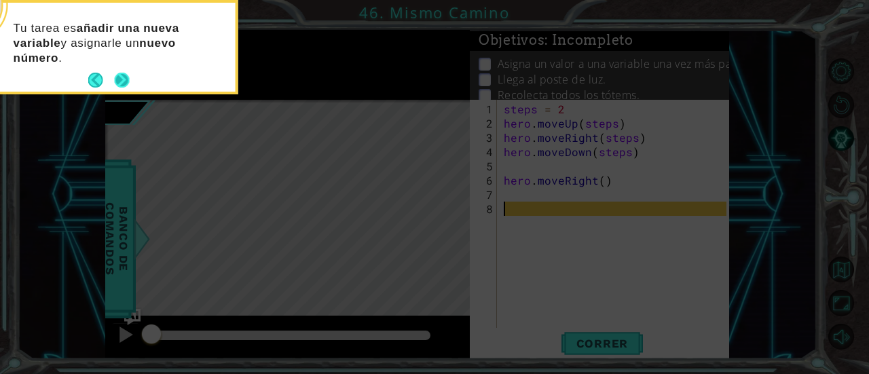
click at [124, 88] on button "Next" at bounding box center [121, 80] width 15 height 15
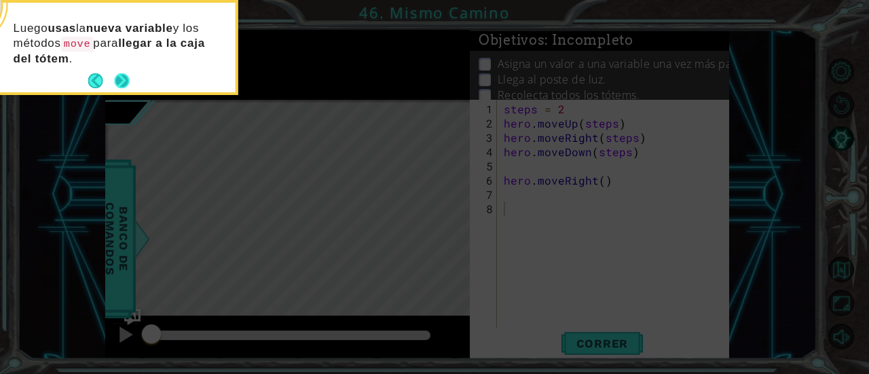
click at [122, 75] on button "Next" at bounding box center [121, 80] width 15 height 15
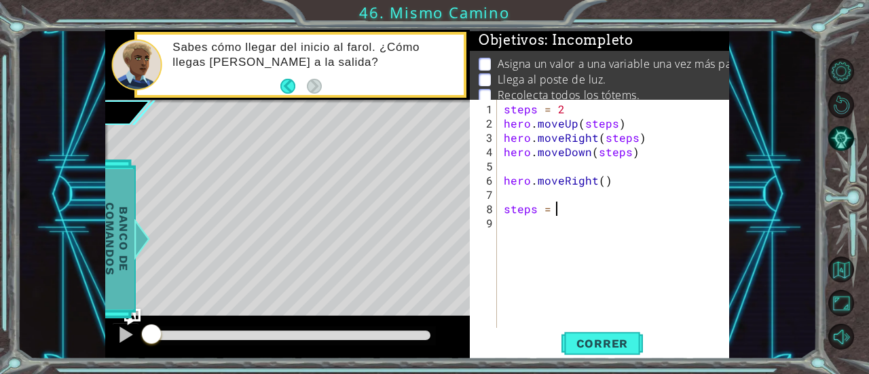
scroll to position [0, 3]
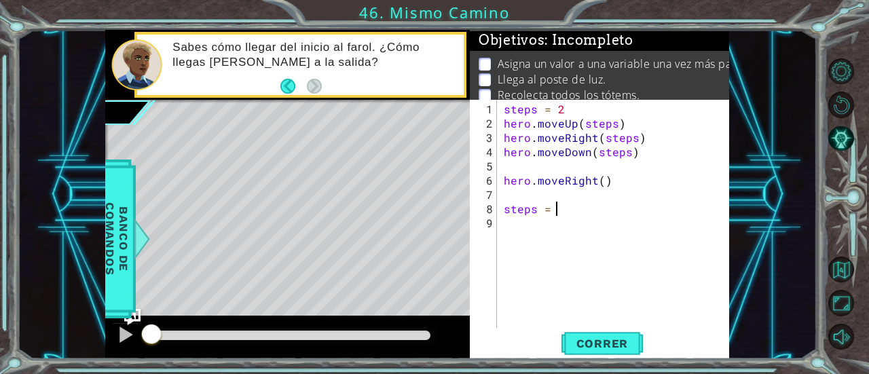
type textarea "steps = 3"
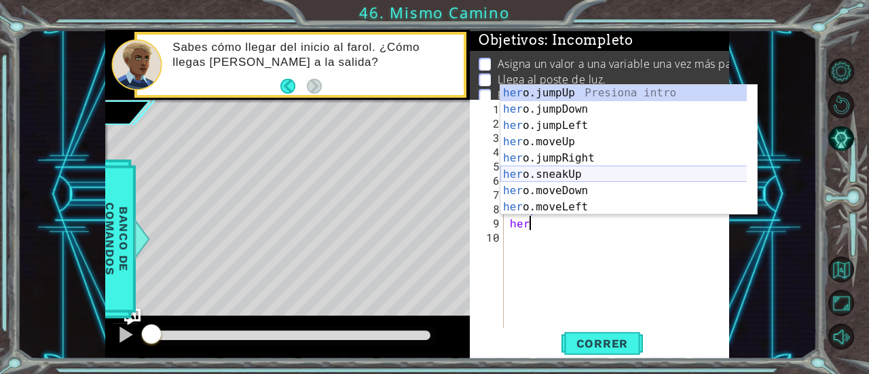
scroll to position [0, 0]
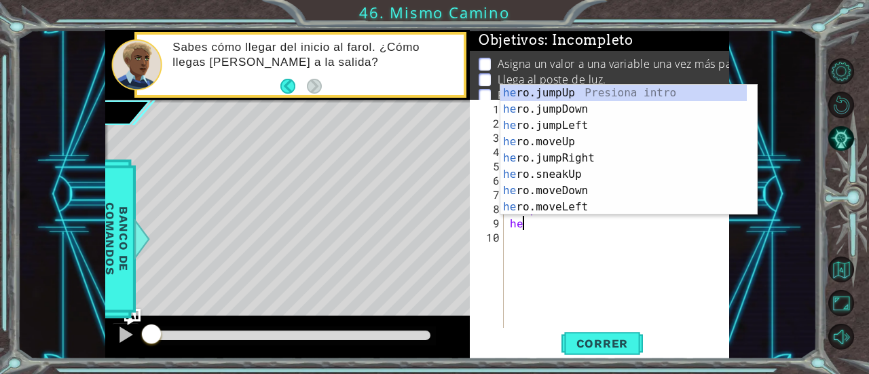
type textarea "h"
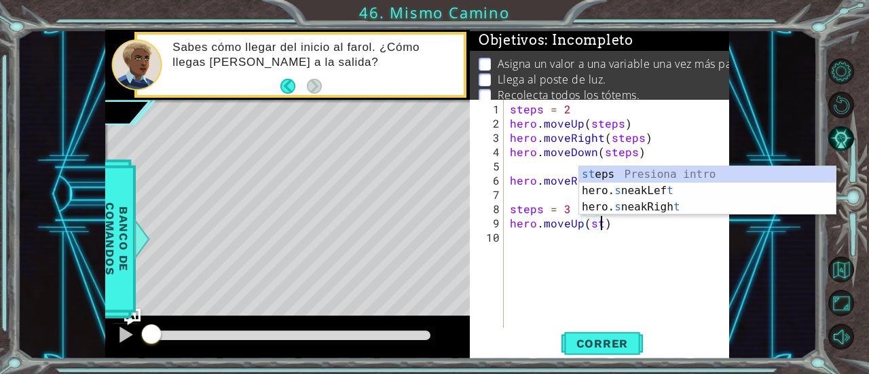
scroll to position [0, 5]
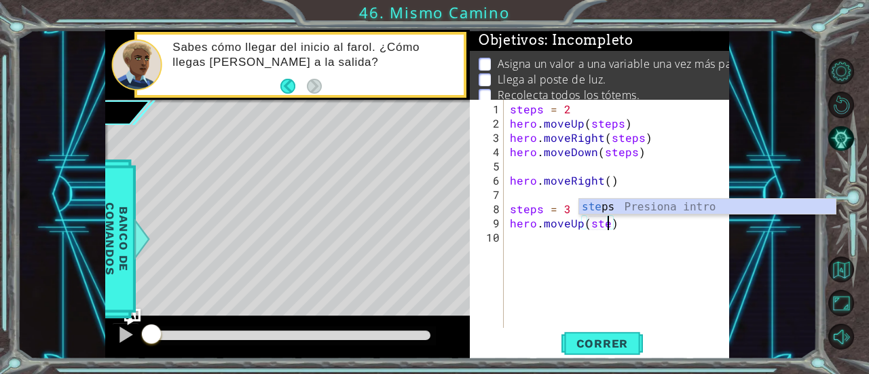
type textarea "hero.moveUp(steps)"
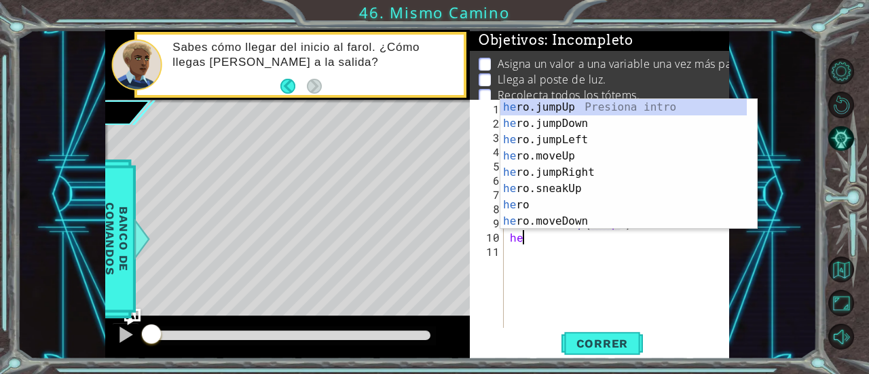
scroll to position [0, 0]
type textarea "h"
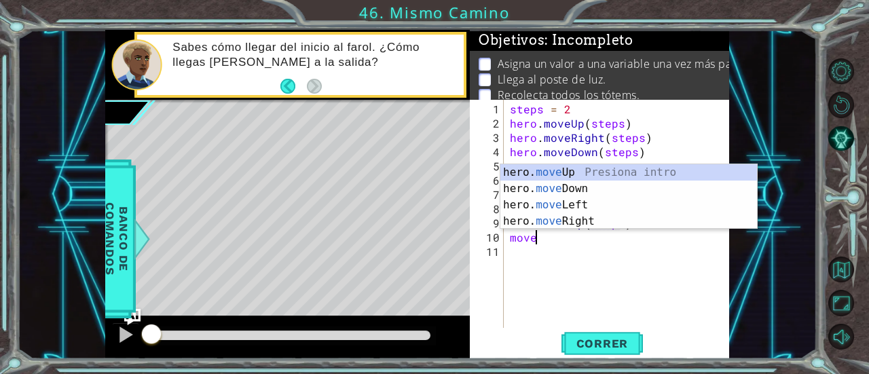
scroll to position [0, 1]
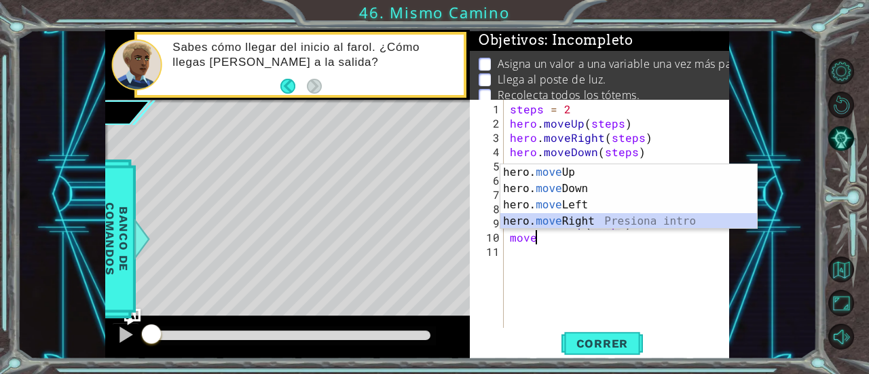
click at [558, 223] on div "hero. move Up Presiona intro hero. move Down Presiona intro hero. move Left Pre…" at bounding box center [628, 213] width 257 height 98
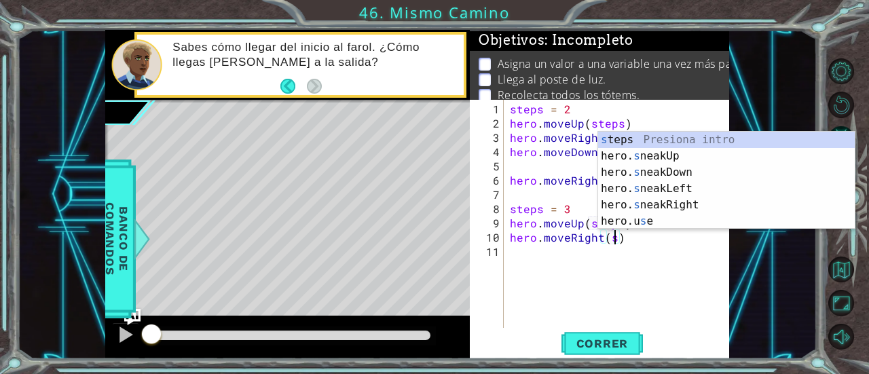
scroll to position [0, 7]
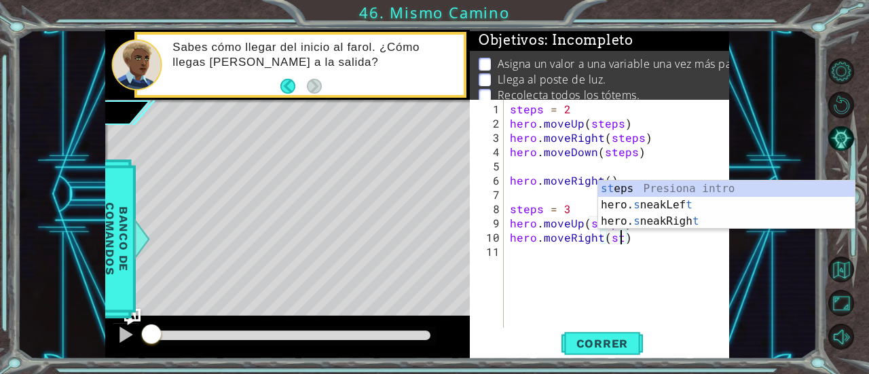
type textarea "hero.moveRight(steps)"
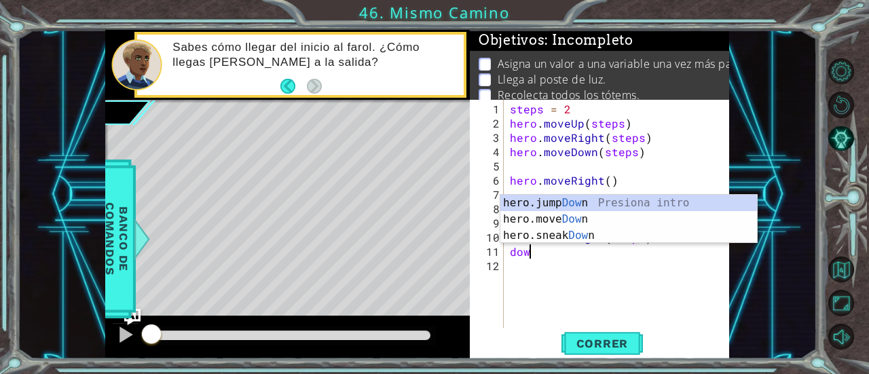
scroll to position [0, 0]
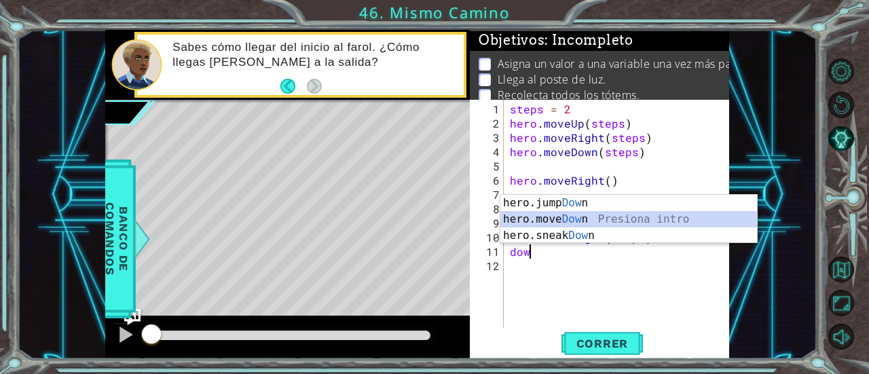
click at [555, 219] on div "hero.jump Dow n Presiona intro hero.move Dow n Presiona intro hero.sneak Dow n …" at bounding box center [628, 235] width 257 height 81
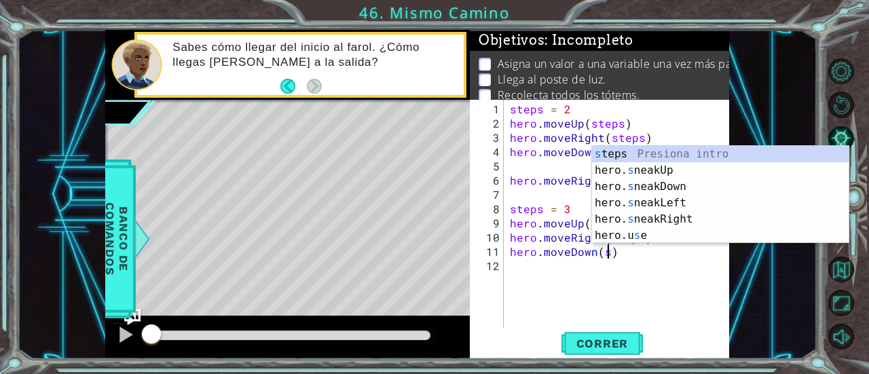
scroll to position [0, 6]
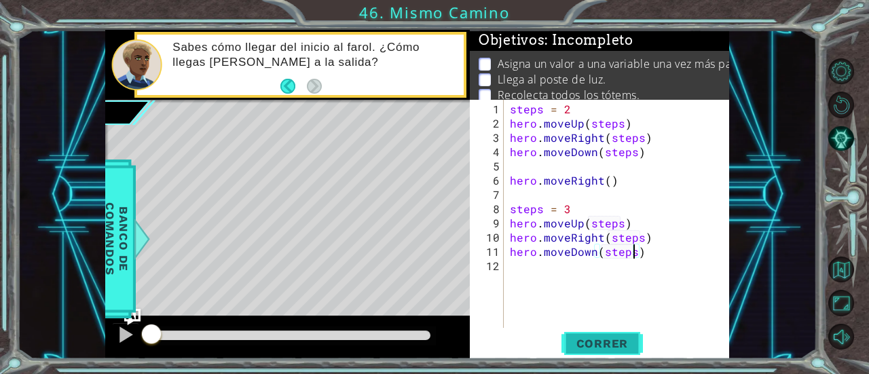
type textarea "hero.moveDown(steps)"
click at [612, 345] on span "Correr" at bounding box center [602, 344] width 79 height 14
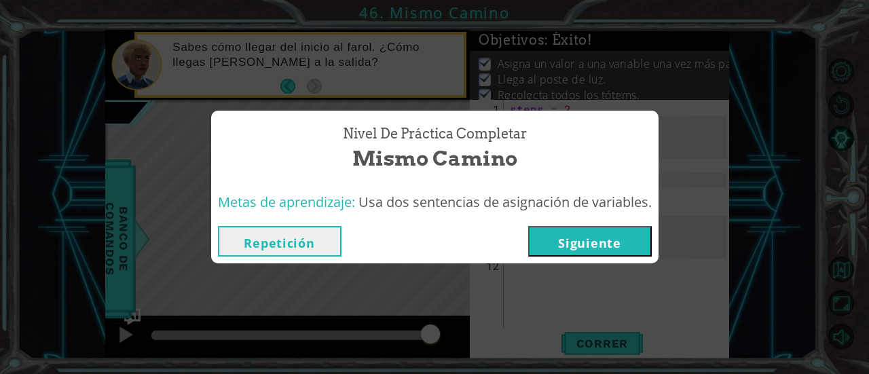
click at [577, 243] on button "Siguiente" at bounding box center [590, 241] width 124 height 31
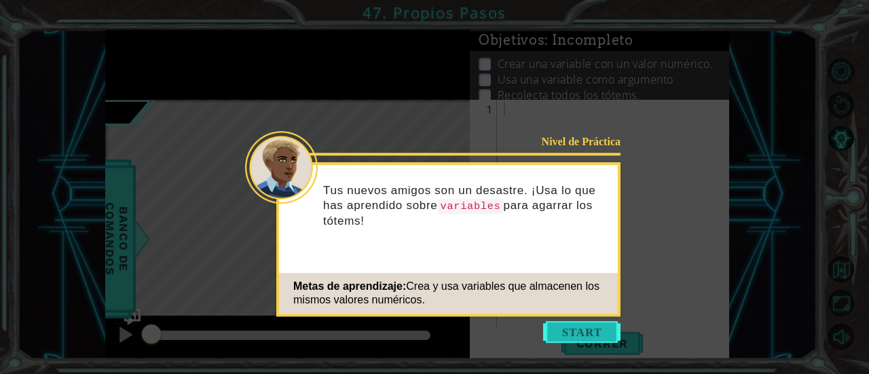
click at [574, 323] on button "Start" at bounding box center [581, 332] width 77 height 22
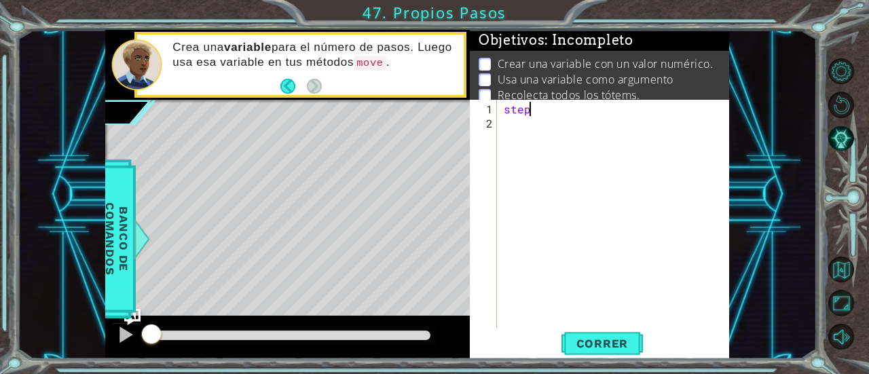
scroll to position [0, 1]
type textarea "steps = 2"
click at [560, 111] on div "steps = 2" at bounding box center [617, 230] width 232 height 257
type textarea "steps = 3"
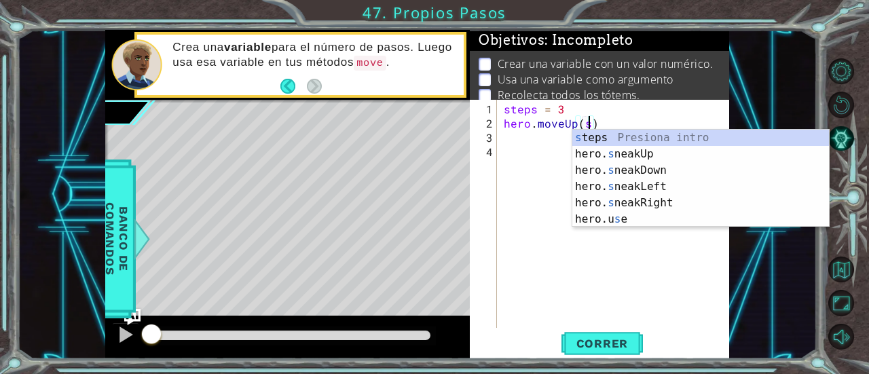
scroll to position [0, 5]
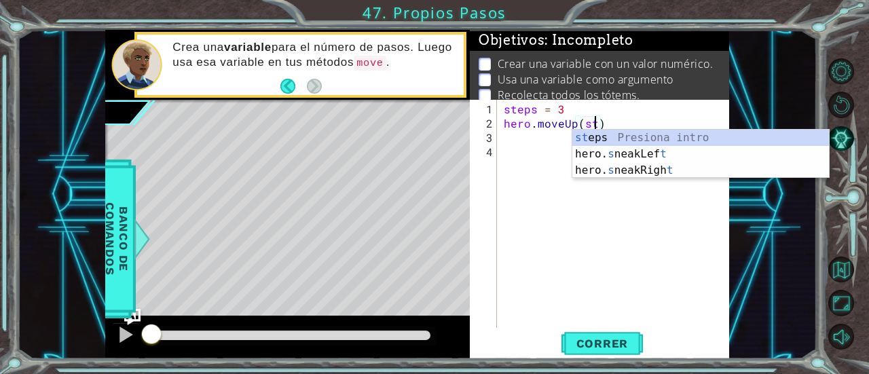
type textarea "hero.moveUp(steps)"
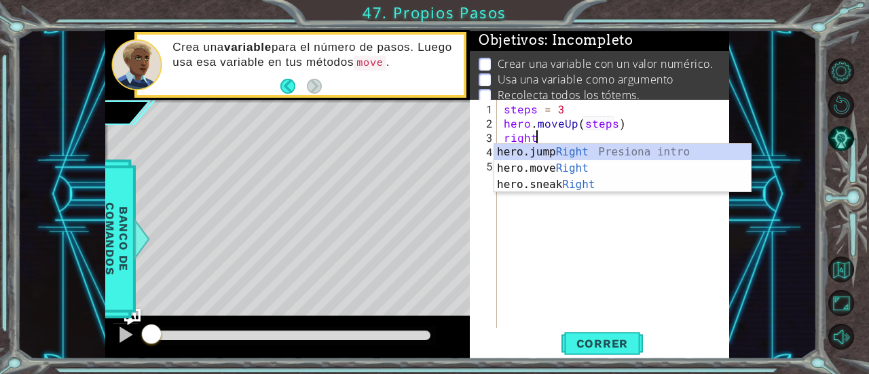
scroll to position [0, 1]
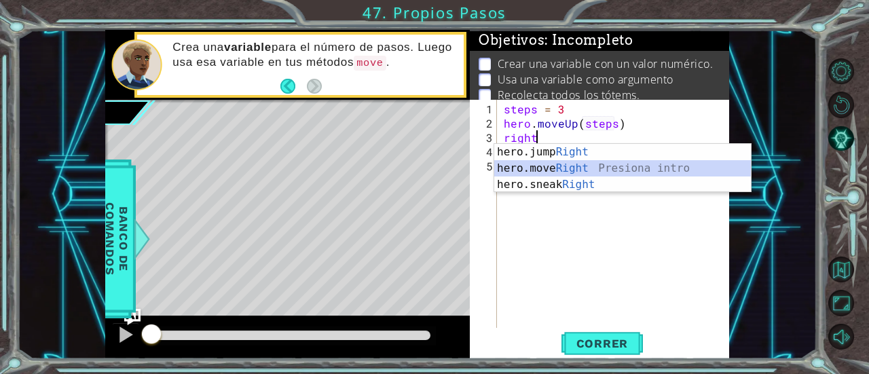
click at [572, 165] on div "hero.jump Right Presiona intro hero.move Right Presiona intro hero.sneak Right …" at bounding box center [622, 184] width 257 height 81
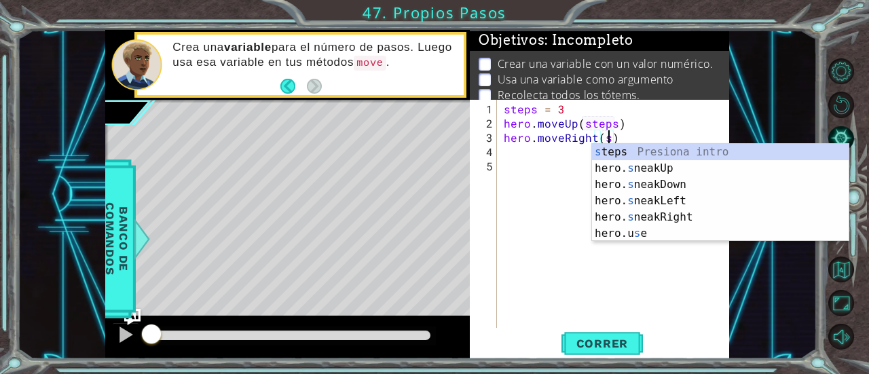
scroll to position [0, 7]
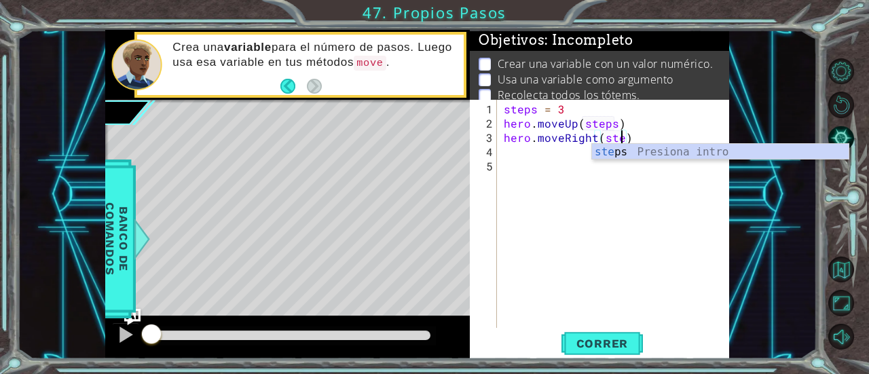
type textarea "hero.moveRight(steps)"
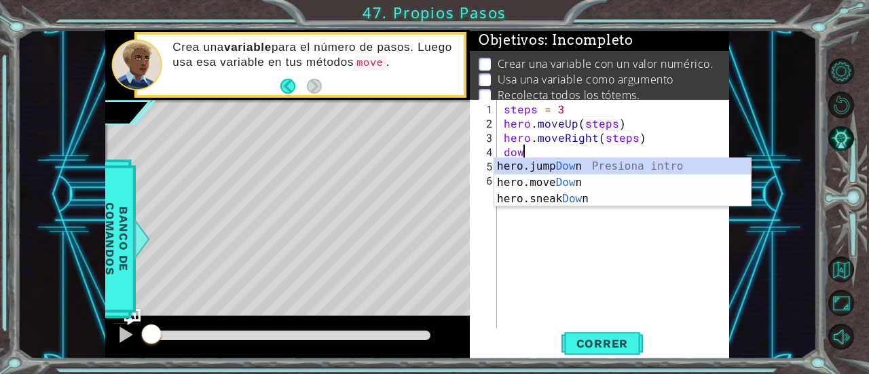
scroll to position [0, 1]
click at [572, 187] on div "hero.jump Down Presiona intro hero.move Down Presiona intro hero.sneak Down Pre…" at bounding box center [622, 198] width 257 height 81
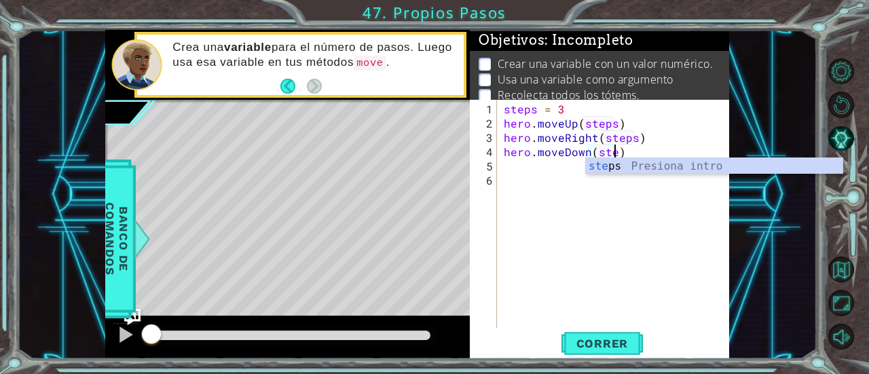
scroll to position [0, 6]
type textarea "hero.moveDown(steps)"
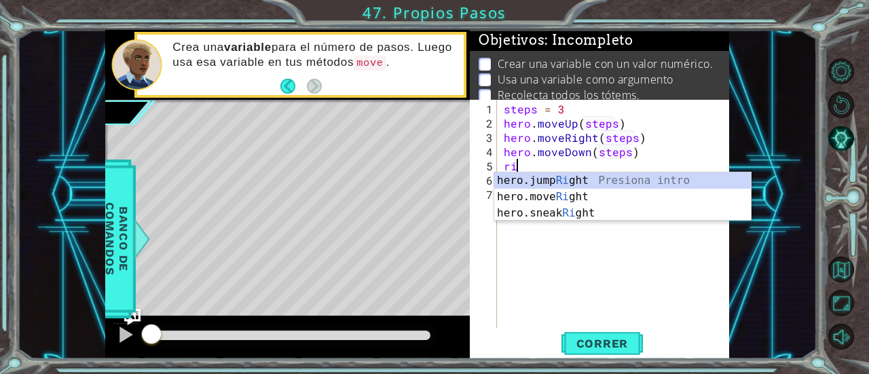
scroll to position [0, 0]
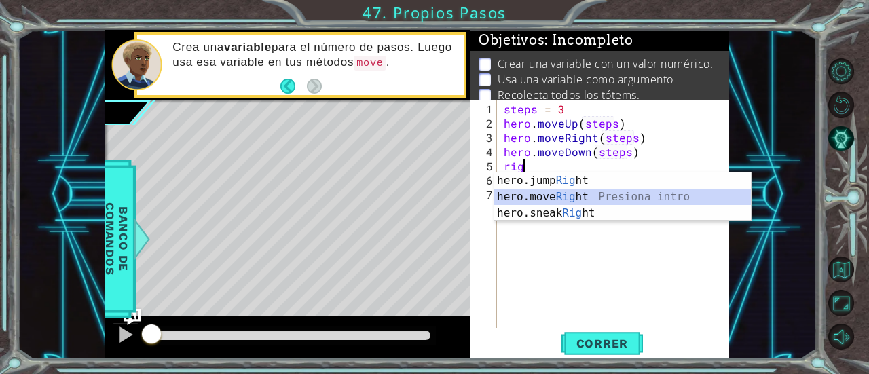
click at [565, 202] on div "hero.jump Rig ht Presiona intro hero.move Rig ht Presiona intro hero.sneak Rig …" at bounding box center [622, 212] width 257 height 81
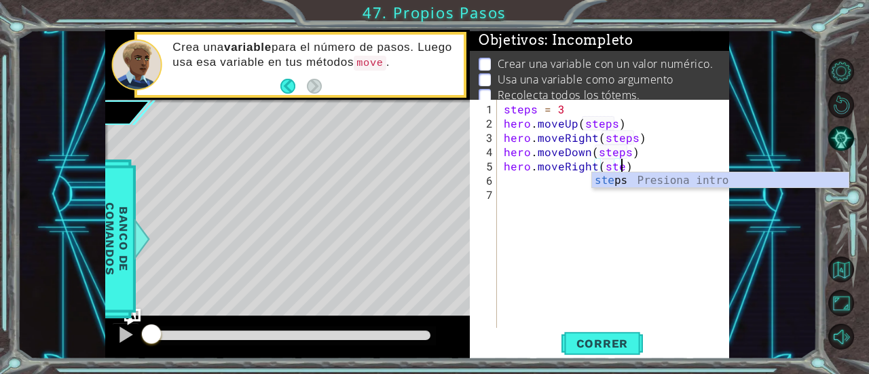
scroll to position [0, 7]
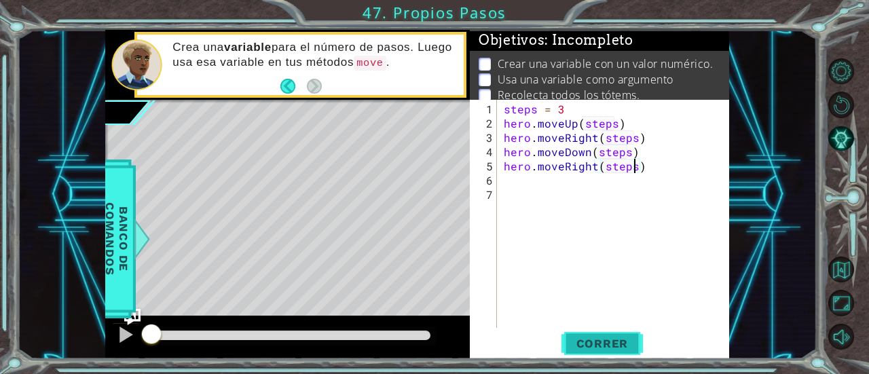
type textarea "hero.moveRight(steps)"
click at [617, 354] on button "Correr" at bounding box center [602, 344] width 81 height 26
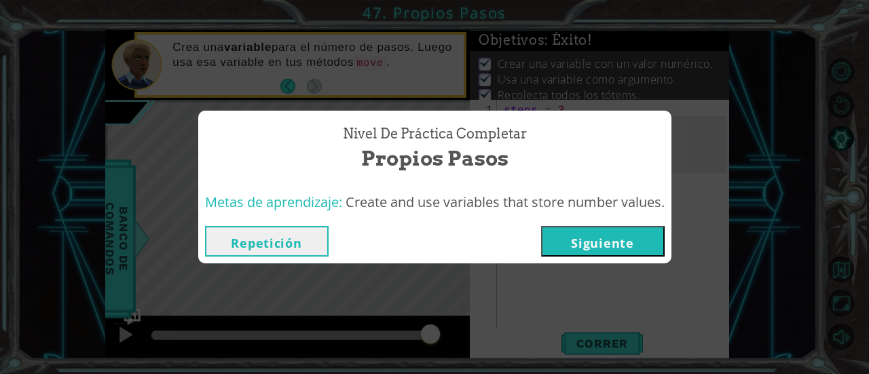
click at [608, 235] on button "Siguiente" at bounding box center [603, 241] width 124 height 31
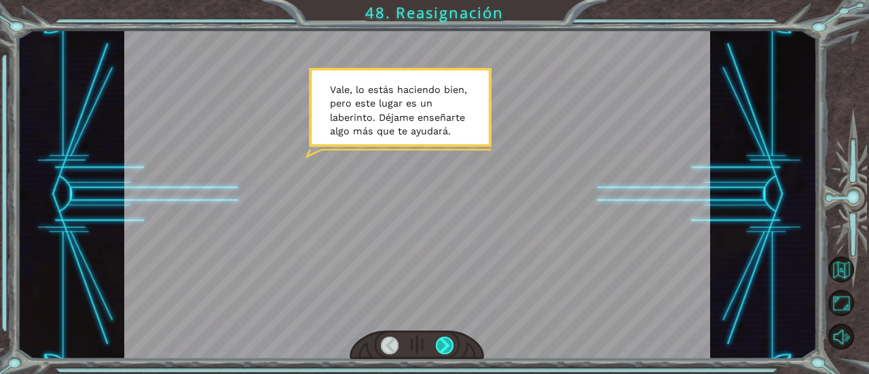
click at [452, 346] on div at bounding box center [445, 346] width 18 height 18
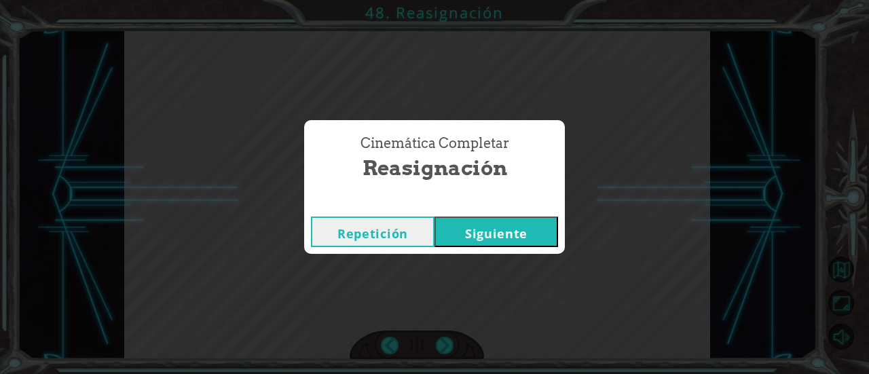
click at [505, 236] on button "Siguiente" at bounding box center [497, 232] width 124 height 31
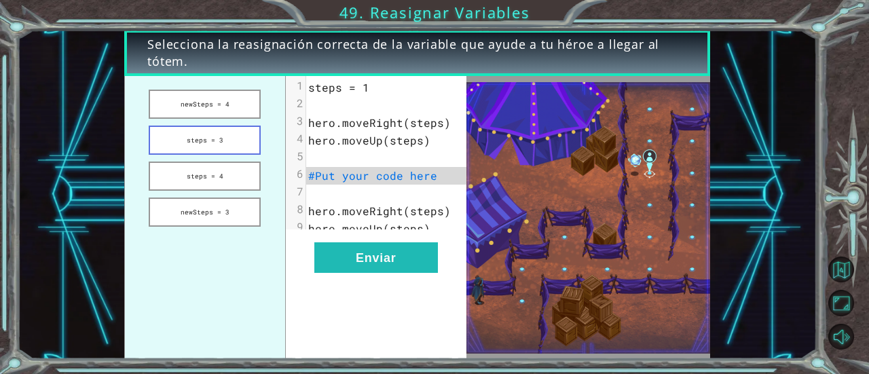
click at [244, 130] on button "steps = 3" at bounding box center [205, 140] width 112 height 29
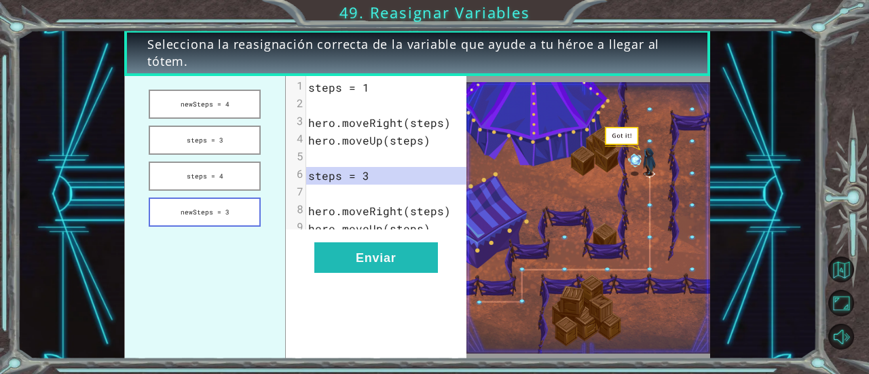
click at [221, 215] on button "newSteps = 3" at bounding box center [205, 212] width 112 height 29
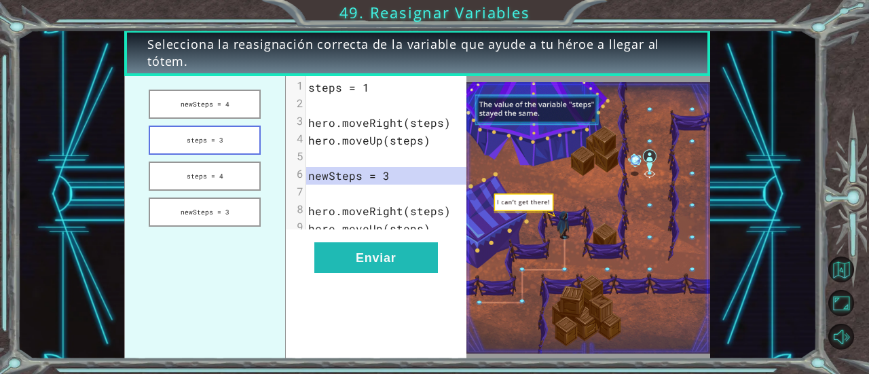
click at [244, 145] on button "steps = 3" at bounding box center [205, 140] width 112 height 29
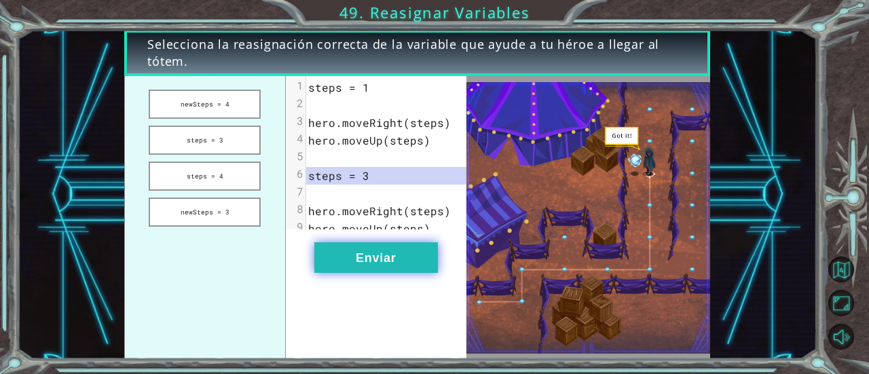
click at [365, 270] on button "Enviar" at bounding box center [376, 257] width 124 height 31
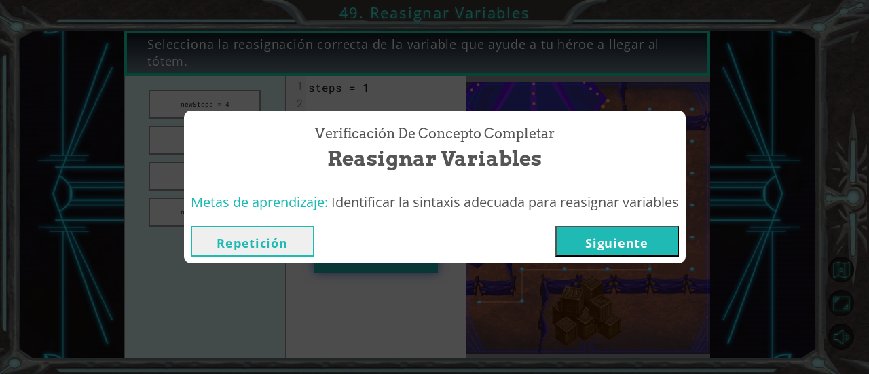
click at [611, 254] on button "Siguiente" at bounding box center [617, 241] width 124 height 31
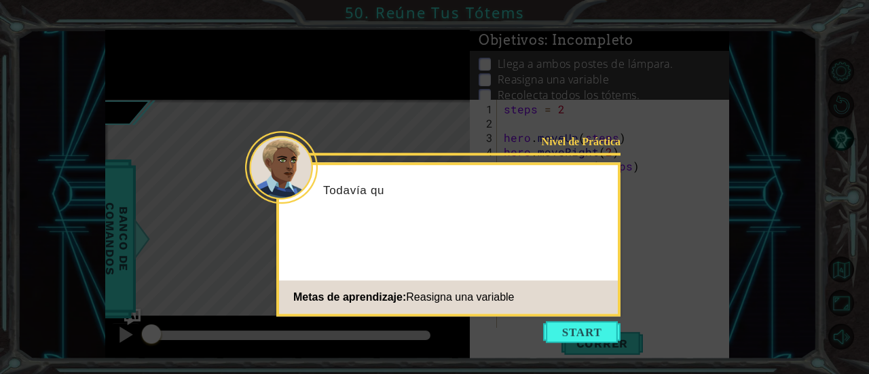
click at [586, 353] on icon at bounding box center [434, 187] width 869 height 374
click at [586, 339] on button "Start" at bounding box center [581, 332] width 77 height 22
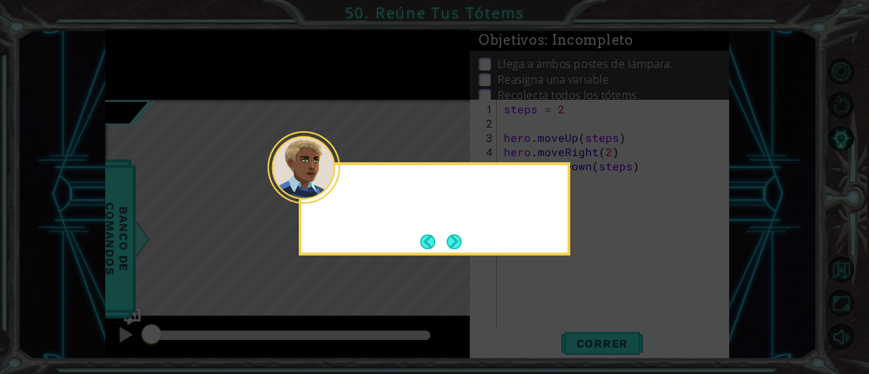
click at [586, 341] on icon at bounding box center [434, 187] width 869 height 374
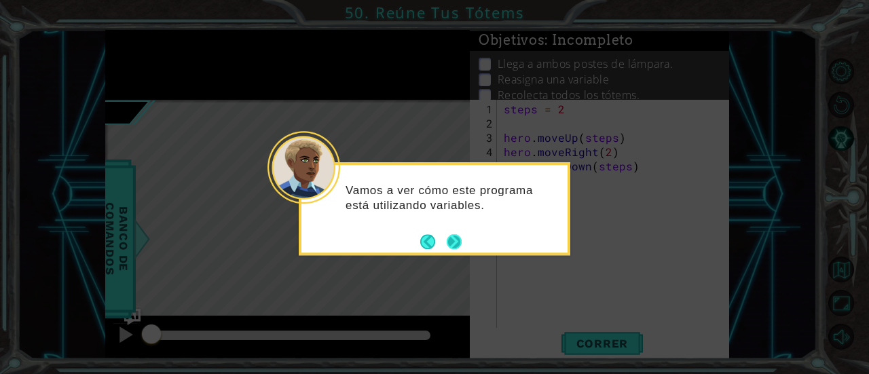
click at [462, 233] on button "Next" at bounding box center [453, 241] width 17 height 17
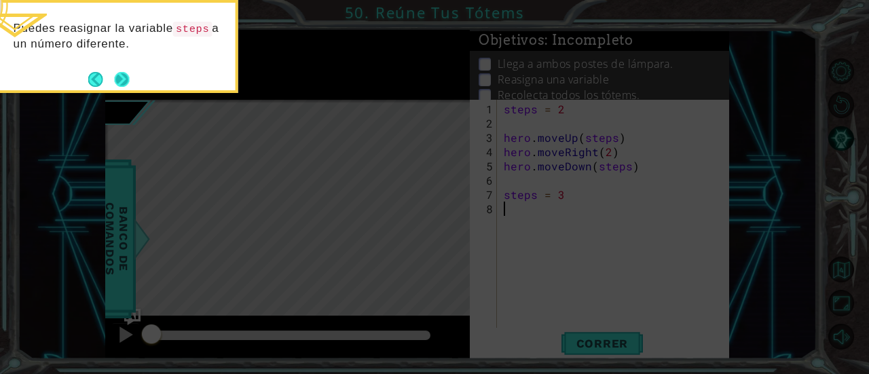
click at [122, 81] on button "Next" at bounding box center [121, 79] width 15 height 15
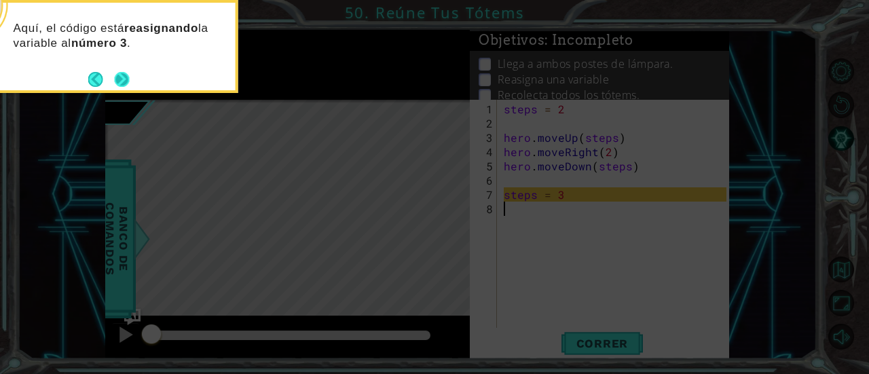
click at [126, 79] on button "Next" at bounding box center [122, 79] width 15 height 15
click at [122, 86] on button "Next" at bounding box center [121, 79] width 15 height 15
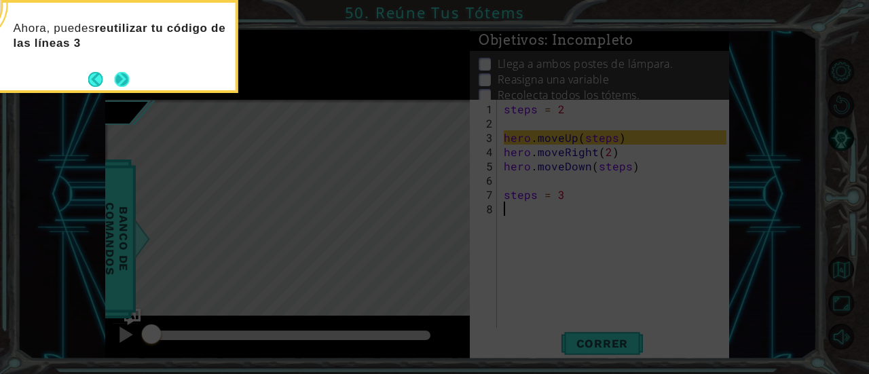
click at [125, 84] on button "Next" at bounding box center [121, 79] width 15 height 15
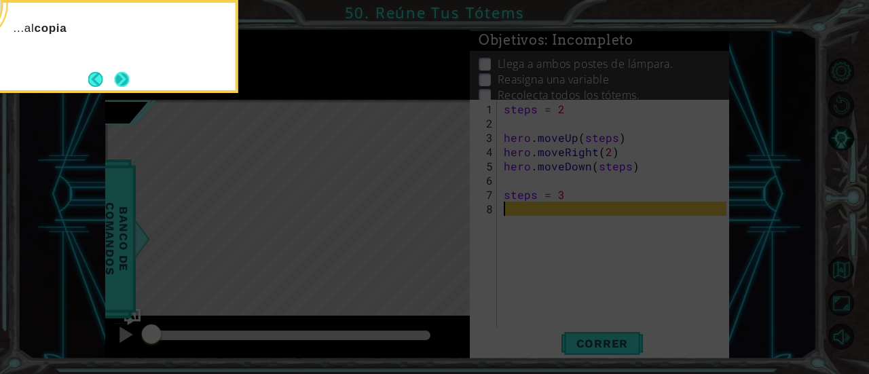
click at [124, 82] on button "Next" at bounding box center [122, 79] width 15 height 15
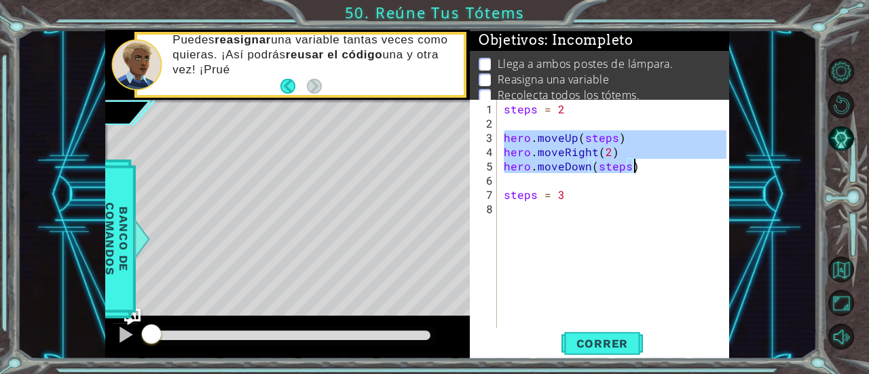
drag, startPoint x: 501, startPoint y: 136, endPoint x: 645, endPoint y: 169, distance: 147.6
click at [645, 169] on div "steps = 2 hero . moveUp ( steps ) hero . moveRight ( 2 ) hero . moveDown ( step…" at bounding box center [617, 230] width 232 height 257
type textarea "hero.moveRight(2) hero.moveDown(steps)"
click at [553, 223] on div "steps = 2 hero . moveUp ( steps ) hero . moveRight ( 2 ) hero . moveDown ( step…" at bounding box center [617, 230] width 232 height 257
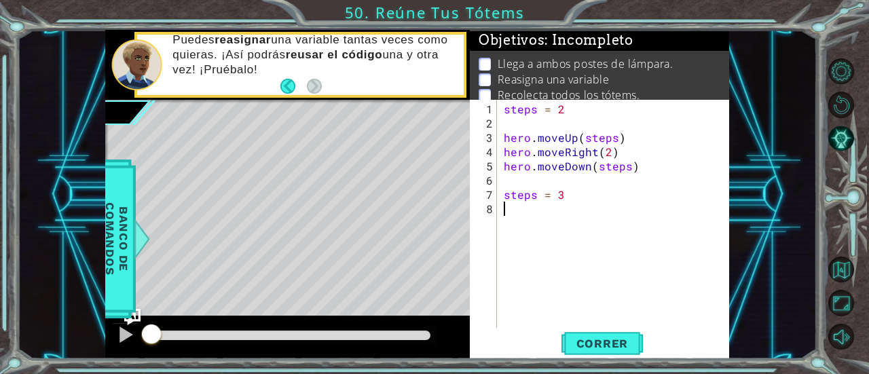
type textarea "v"
paste textarea "hero.moveDown(steps)"
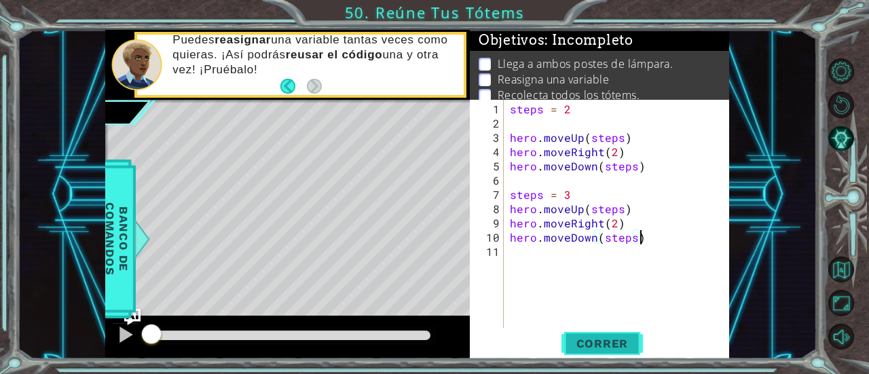
type textarea "hero.moveDown(steps)"
click at [622, 333] on button "Correr" at bounding box center [602, 344] width 81 height 26
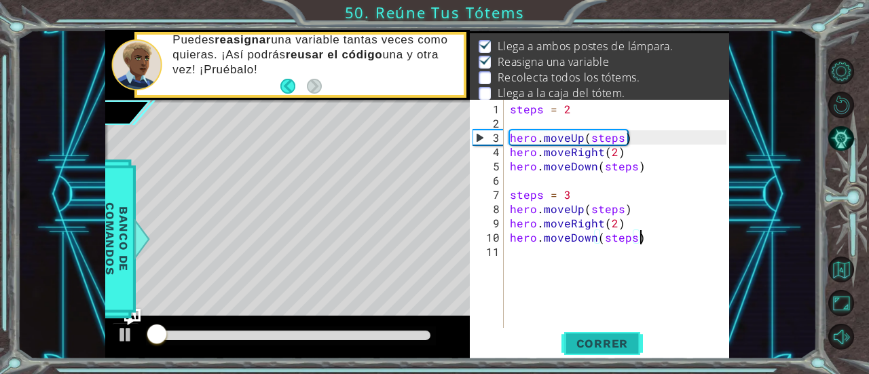
scroll to position [21, 0]
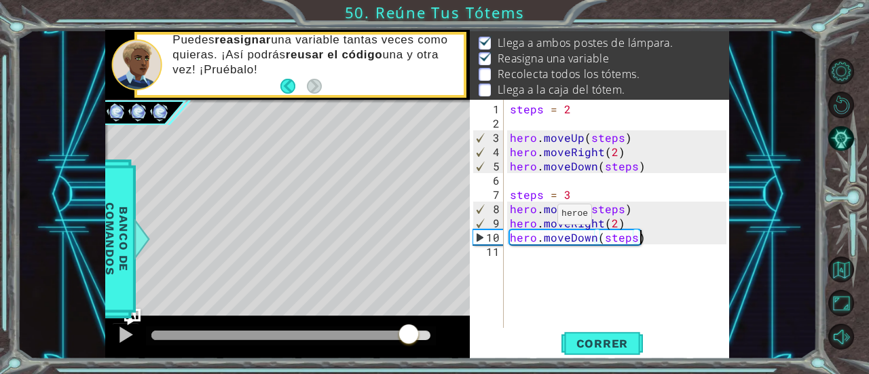
click at [409, 335] on div at bounding box center [290, 336] width 279 height 10
click at [121, 331] on div at bounding box center [126, 335] width 18 height 18
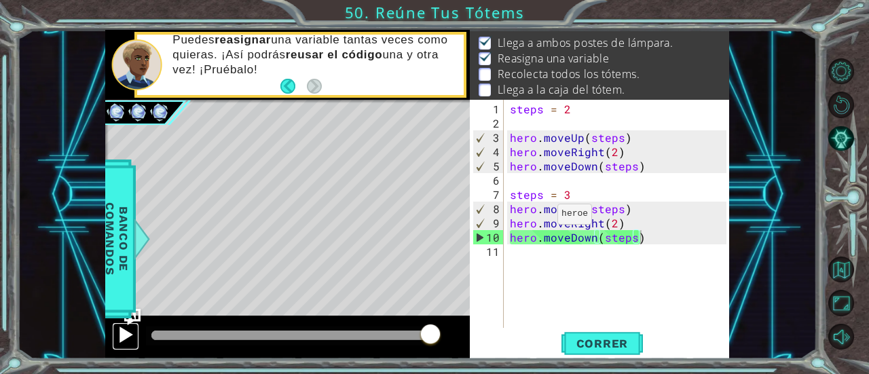
click at [126, 331] on div at bounding box center [126, 335] width 18 height 18
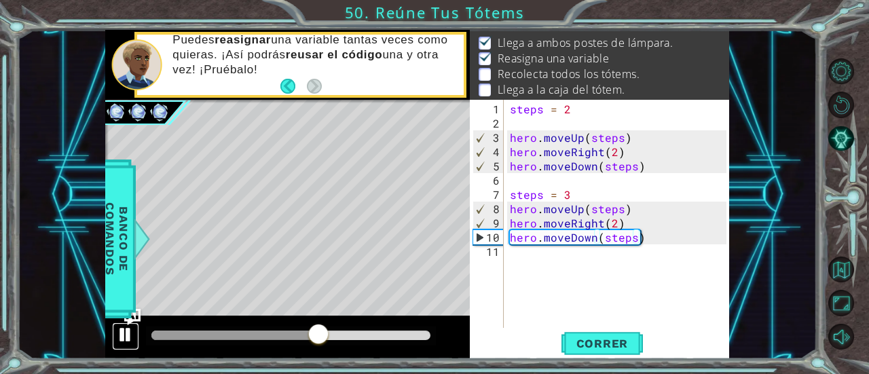
click at [118, 337] on div at bounding box center [126, 335] width 18 height 18
click at [678, 251] on div "steps = 2 hero . moveUp ( steps ) hero . moveRight ( 2 ) hero . moveDown ( step…" at bounding box center [620, 230] width 226 height 257
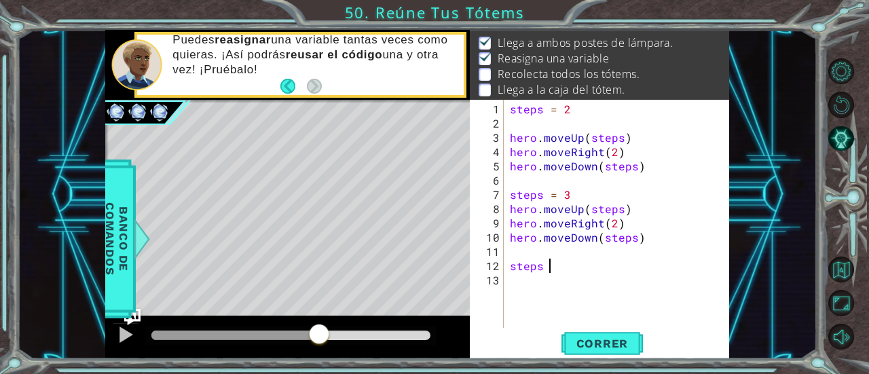
scroll to position [0, 2]
type textarea "steps = 4"
paste textarea "hero.moveDown(steps)"
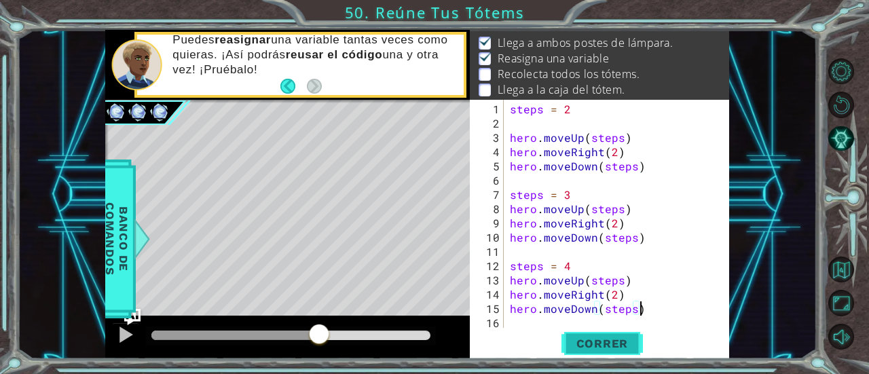
type textarea "hero.moveDown(steps)"
click at [625, 344] on span "Correr" at bounding box center [602, 344] width 79 height 14
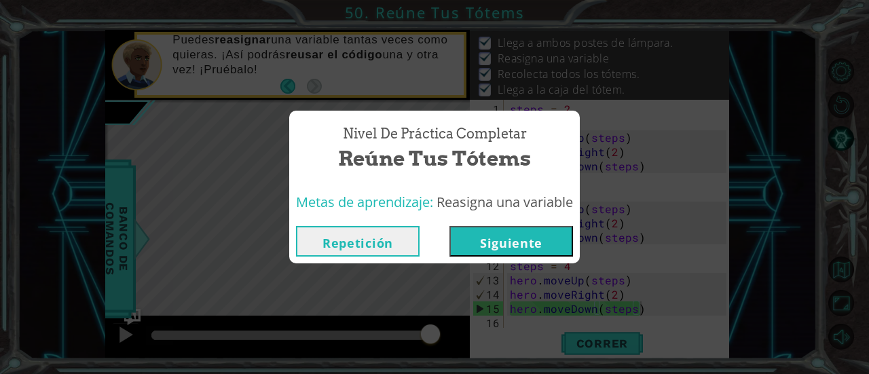
click at [560, 239] on button "Siguiente" at bounding box center [512, 241] width 124 height 31
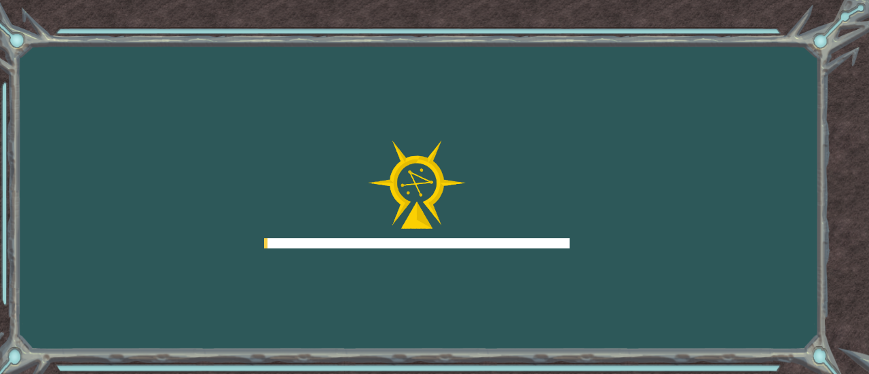
click at [551, 236] on div at bounding box center [417, 195] width 306 height 109
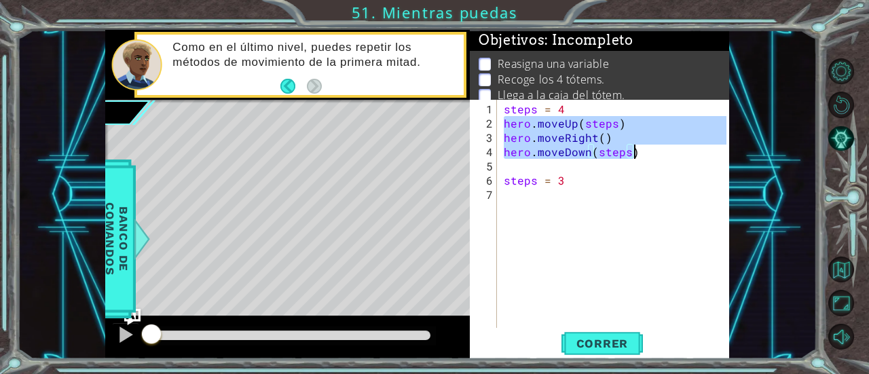
drag, startPoint x: 502, startPoint y: 124, endPoint x: 639, endPoint y: 156, distance: 140.8
click at [639, 156] on div "steps = 4 hero . moveUp ( steps ) hero . moveRight ( ) hero . moveDown ( steps …" at bounding box center [617, 230] width 232 height 257
type textarea "hero.moveRight() hero.moveDown(steps)"
click at [513, 196] on div "steps = 4 hero . moveUp ( steps ) hero . moveRight ( ) hero . moveDown ( steps …" at bounding box center [617, 230] width 232 height 257
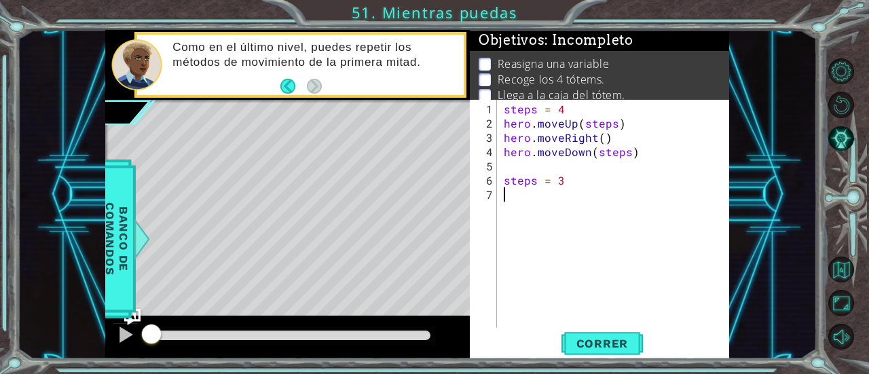
paste textarea "hero.moveDown(steps)"
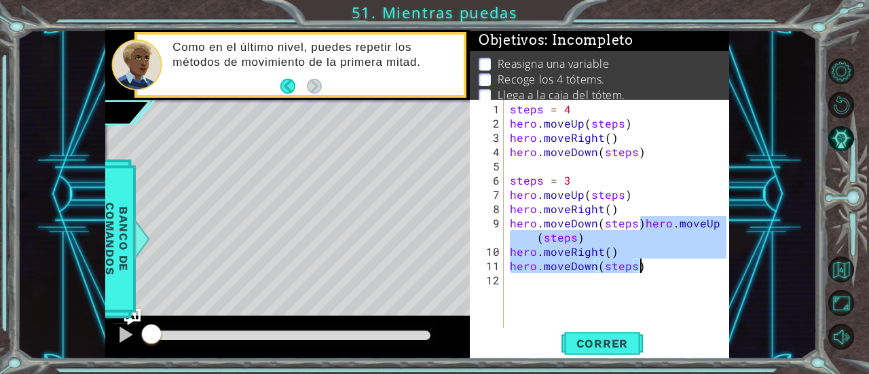
drag, startPoint x: 642, startPoint y: 217, endPoint x: 661, endPoint y: 259, distance: 45.9
click at [661, 259] on div "steps = 4 hero . moveUp ( steps ) hero . moveRight ( ) hero . moveDown ( steps …" at bounding box center [620, 230] width 226 height 257
type textarea "hero.moveDown(steps)"
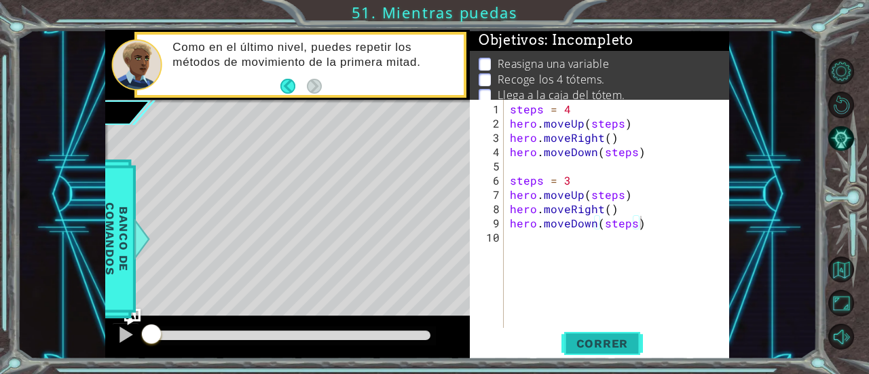
click at [604, 344] on span "Correr" at bounding box center [602, 344] width 79 height 14
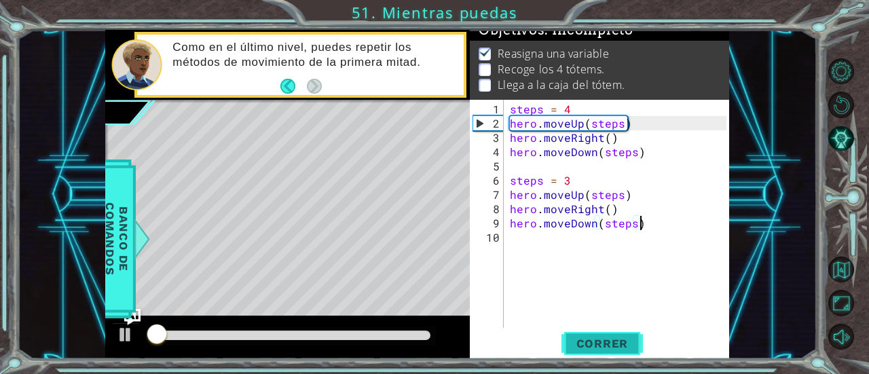
scroll to position [14, 0]
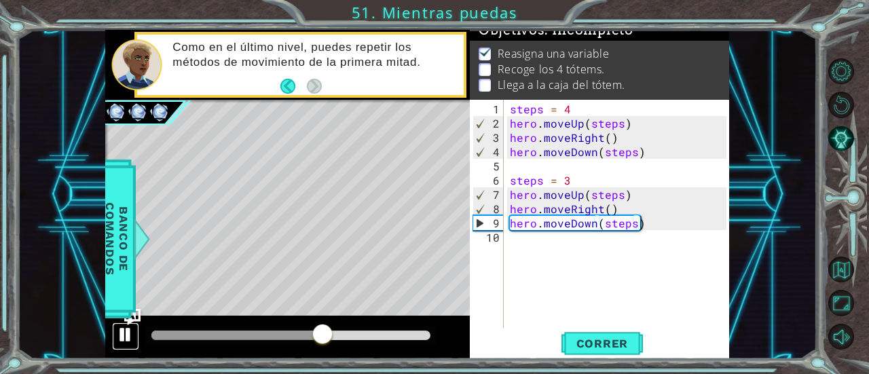
click at [118, 340] on div at bounding box center [126, 335] width 18 height 18
click at [655, 250] on div "steps = 4 hero . moveUp ( steps ) hero . moveRight ( ) hero . moveDown ( steps …" at bounding box center [620, 230] width 226 height 257
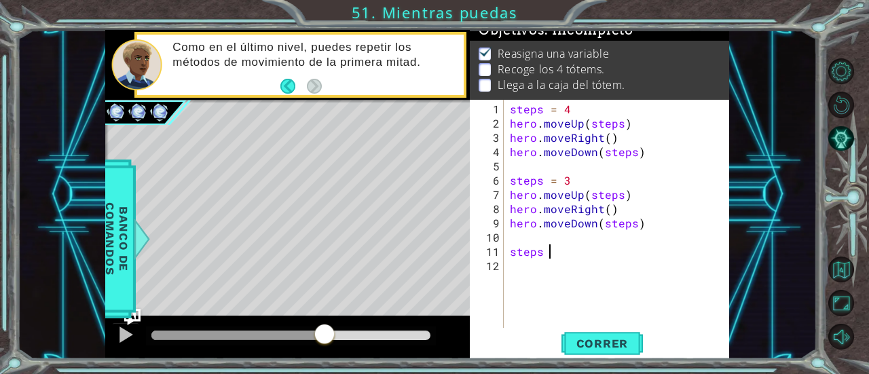
scroll to position [0, 2]
type textarea "steps = 2"
paste textarea "hero.moveDown(steps)"
type textarea "hero.moveDown(steps)"
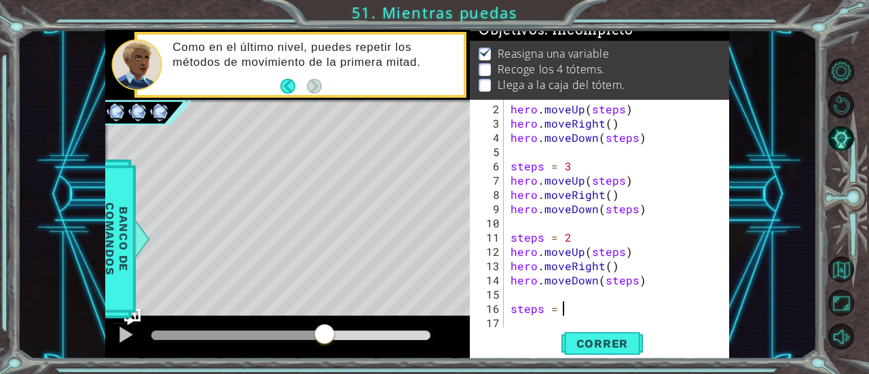
scroll to position [0, 3]
type textarea "steps = 1"
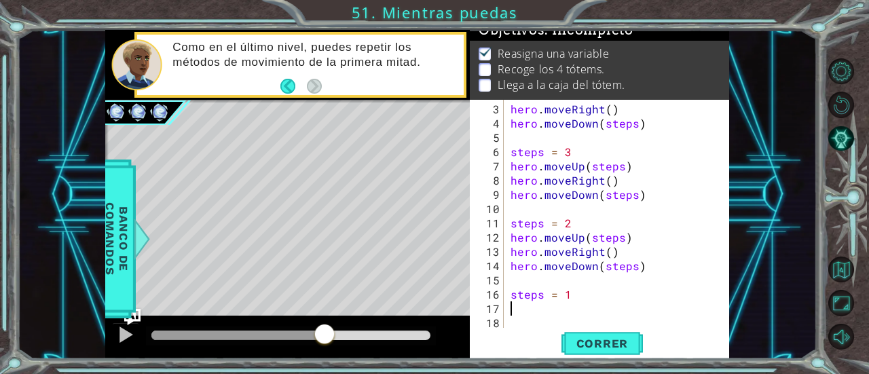
paste textarea "hero.moveDown(steps)"
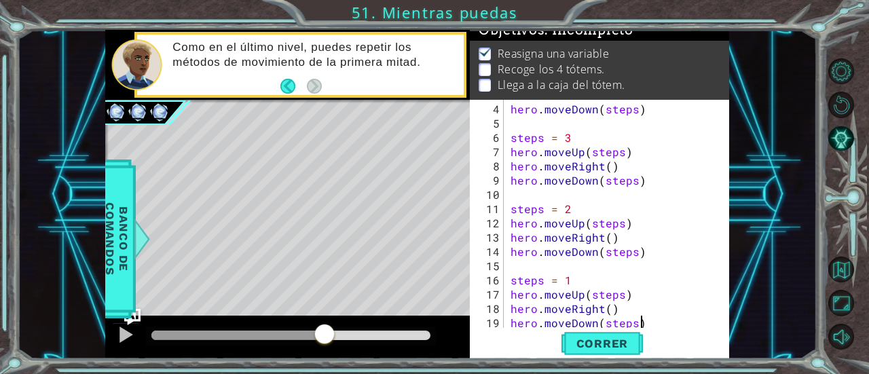
scroll to position [57, 0]
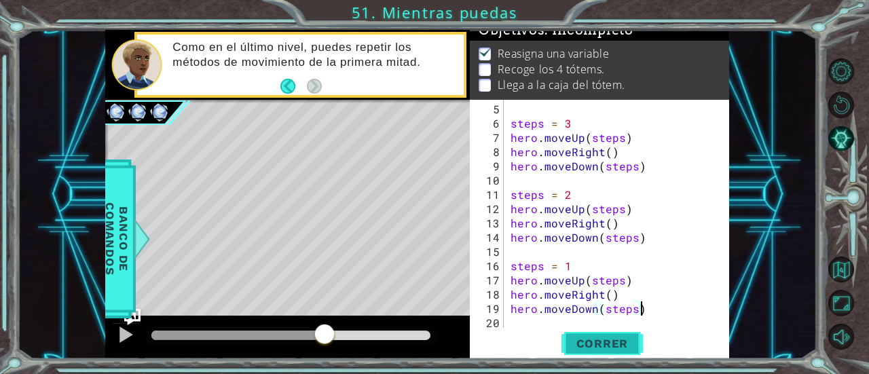
type textarea "hero.moveDown(steps)"
click at [596, 338] on span "Correr" at bounding box center [602, 344] width 79 height 14
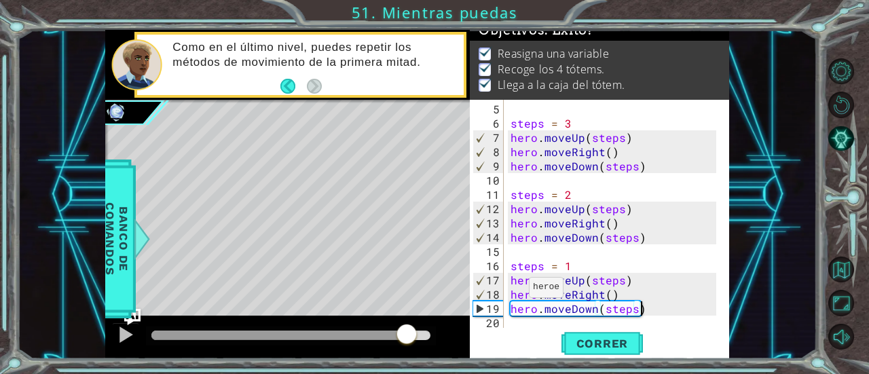
click at [406, 335] on div at bounding box center [290, 336] width 279 height 10
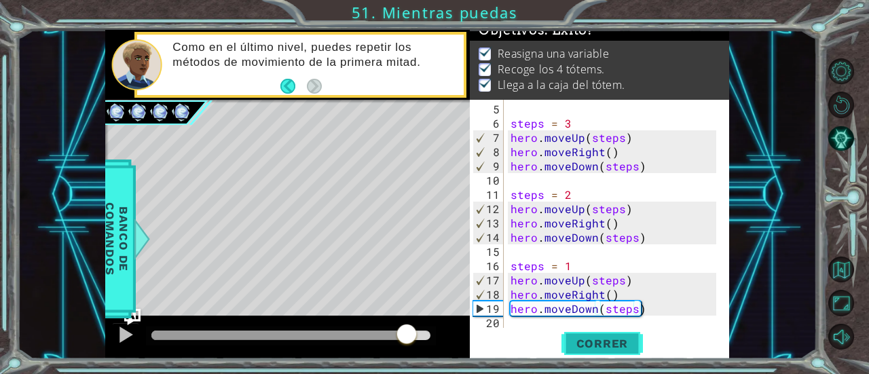
click at [619, 349] on span "Correr" at bounding box center [602, 344] width 79 height 14
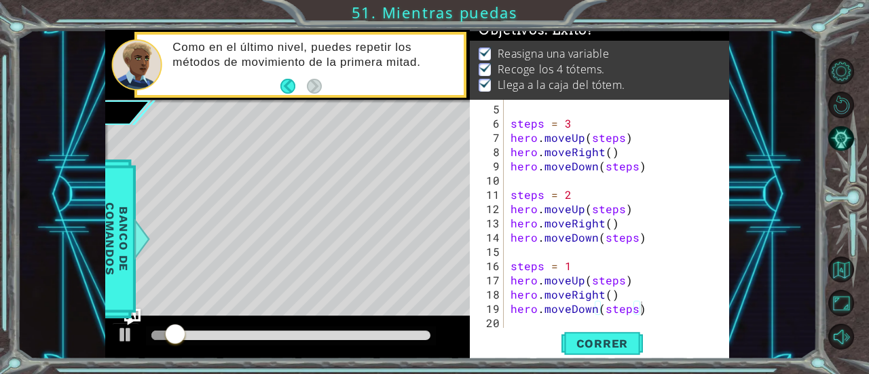
drag, startPoint x: 380, startPoint y: 340, endPoint x: 378, endPoint y: 333, distance: 7.3
click at [378, 333] on div at bounding box center [291, 336] width 290 height 19
click at [378, 333] on div at bounding box center [290, 336] width 279 height 10
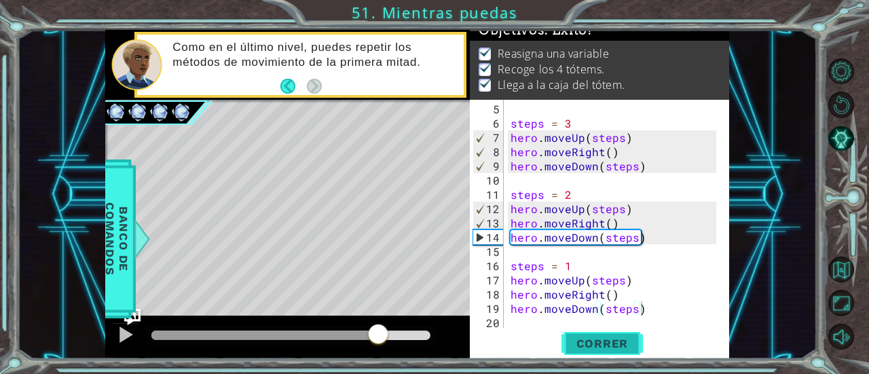
click at [600, 346] on span "Correr" at bounding box center [602, 344] width 79 height 14
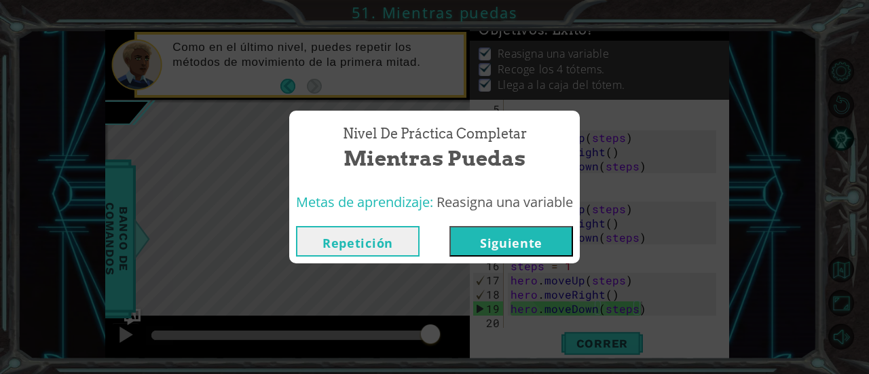
click at [497, 240] on button "Siguiente" at bounding box center [512, 241] width 124 height 31
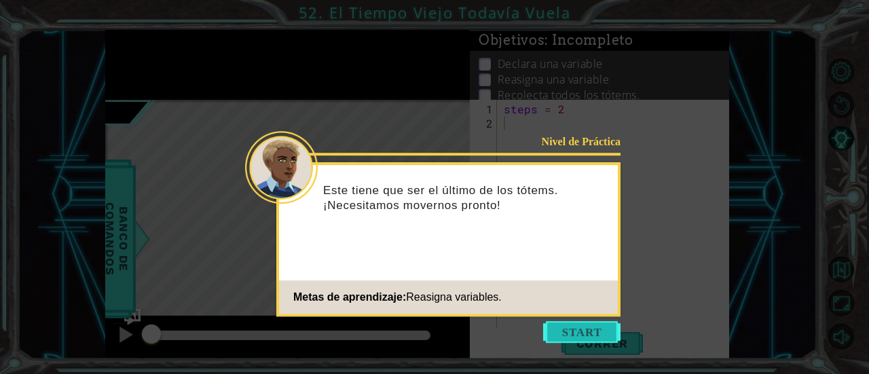
click at [582, 333] on button "Start" at bounding box center [581, 332] width 77 height 22
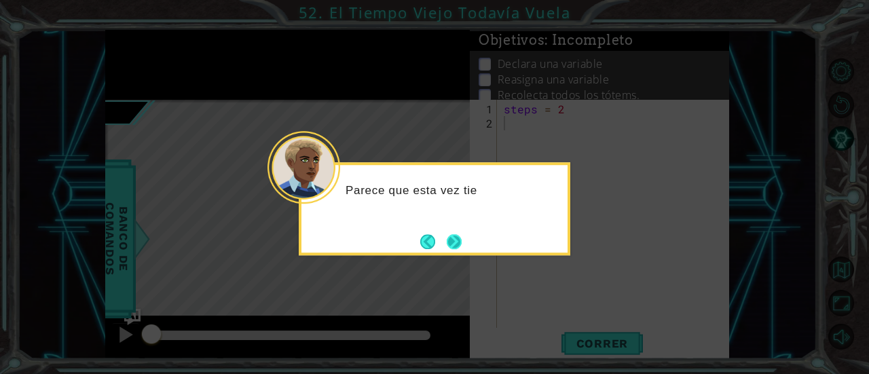
click at [458, 247] on button "Next" at bounding box center [454, 241] width 15 height 15
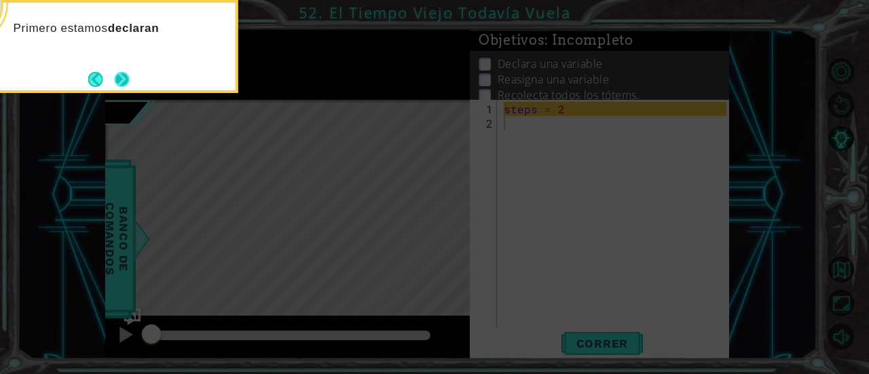
click at [124, 79] on button "Next" at bounding box center [121, 79] width 15 height 15
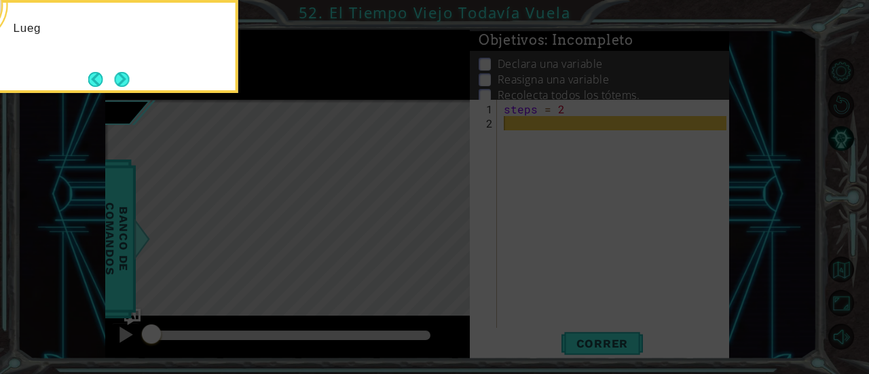
click at [124, 79] on button "Next" at bounding box center [121, 79] width 15 height 15
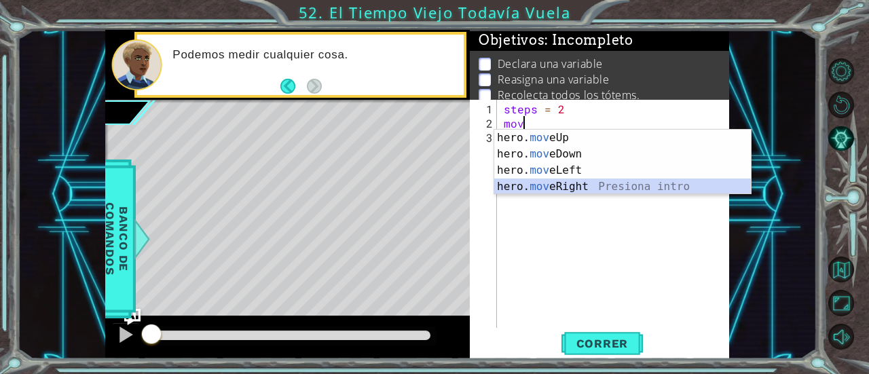
click at [540, 192] on div "hero. mov eUp Presiona intro hero. mov eDown Presiona intro hero. mov eLeft Pre…" at bounding box center [622, 179] width 257 height 98
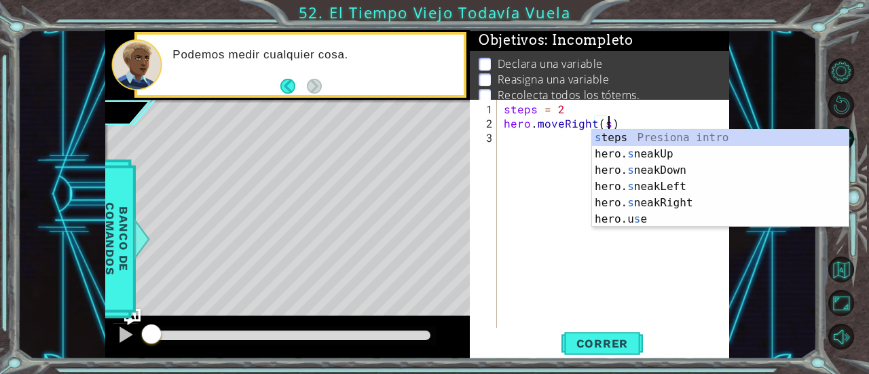
scroll to position [0, 5]
type textarea "hero.moveRight(steps)"
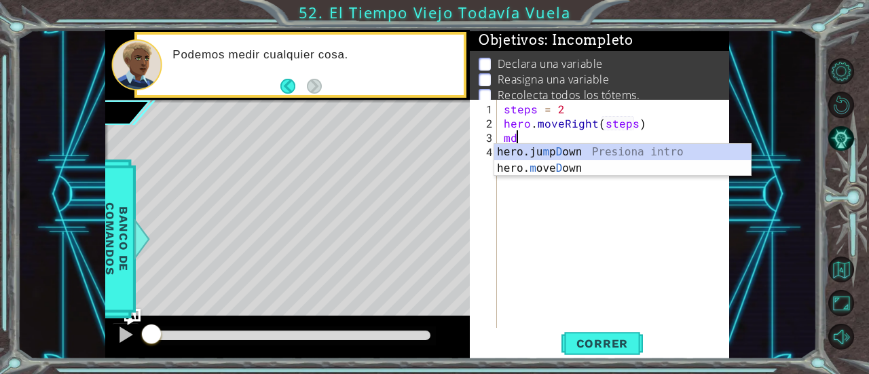
scroll to position [0, 0]
type textarea "m"
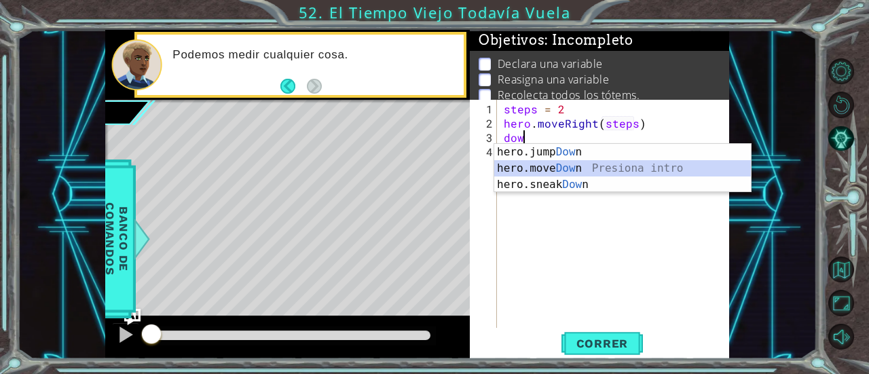
click at [575, 167] on div "hero.jump Dow n Presiona intro hero.move Dow n Presiona intro hero.sneak Dow n …" at bounding box center [622, 184] width 257 height 81
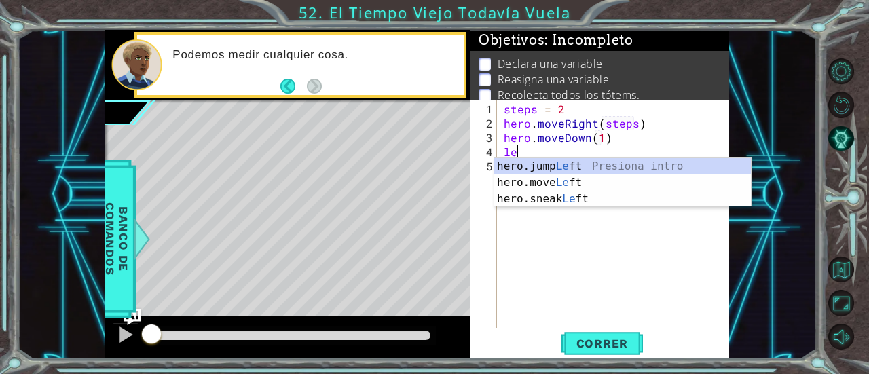
scroll to position [0, 6]
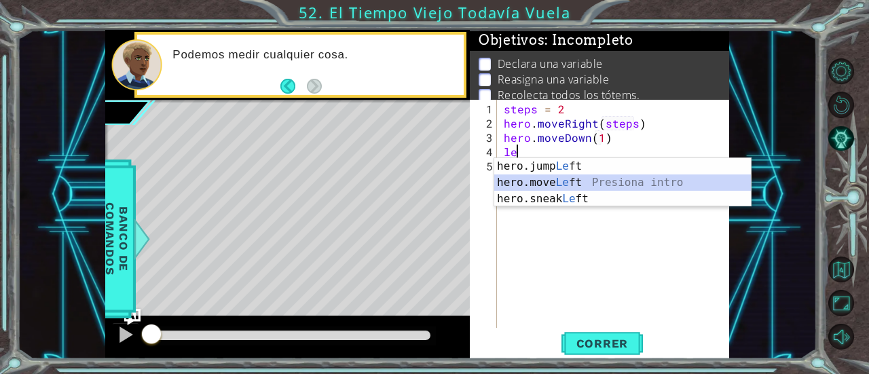
click at [566, 184] on div "hero.jump Le ft Presiona intro hero.move Le ft Presiona intro hero.sneak Le ft …" at bounding box center [622, 198] width 257 height 81
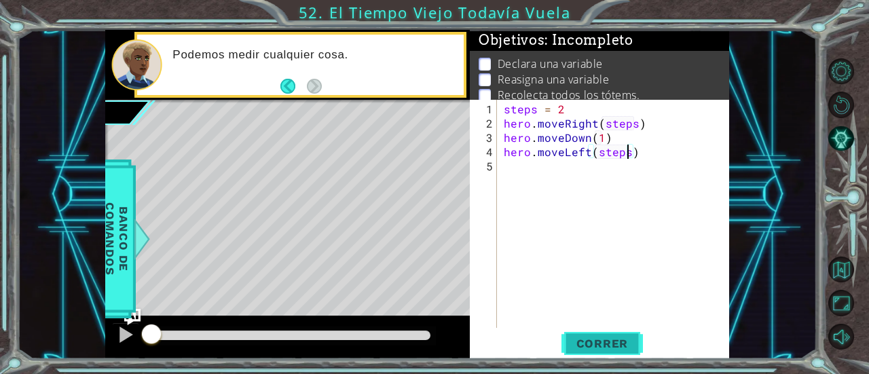
type textarea "hero.moveLeft(steps)"
click at [577, 337] on span "Correr" at bounding box center [602, 344] width 79 height 14
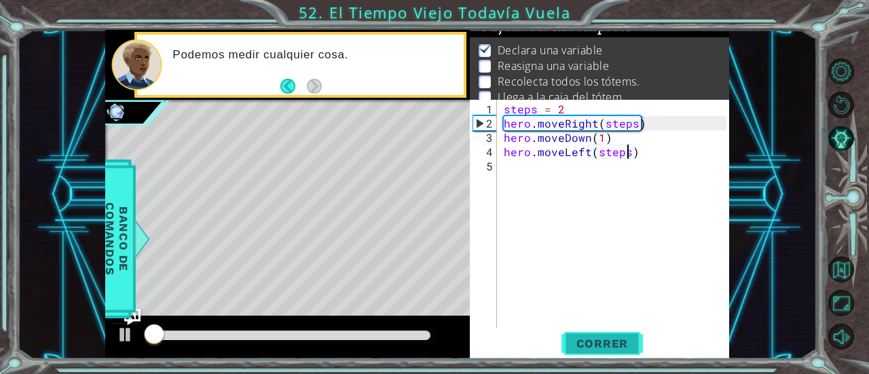
scroll to position [21, 0]
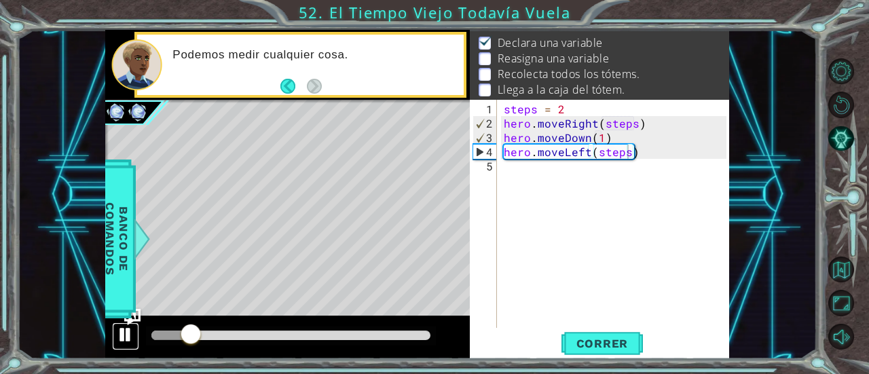
click at [122, 336] on div at bounding box center [126, 335] width 18 height 18
click at [680, 164] on div "steps = 2 hero . moveRight ( steps ) hero . moveDown ( 1 ) hero . moveLeft ( st…" at bounding box center [617, 230] width 232 height 257
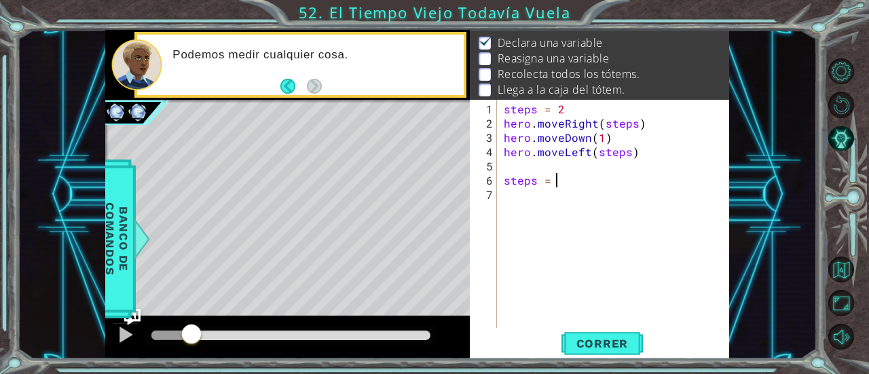
scroll to position [0, 3]
type textarea "steps = 4"
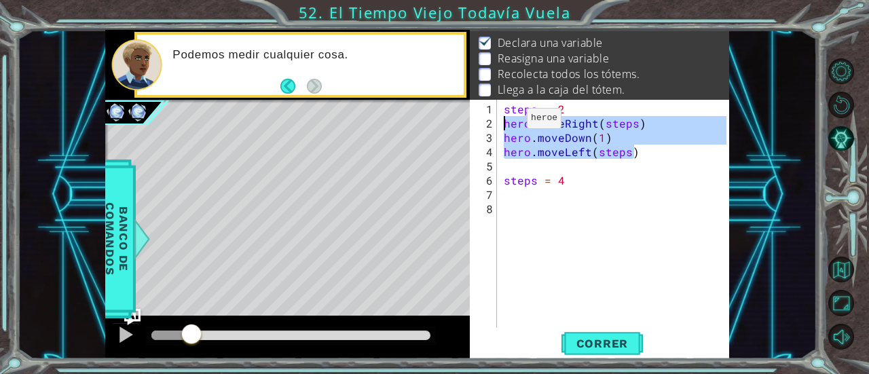
drag, startPoint x: 640, startPoint y: 150, endPoint x: 504, endPoint y: 124, distance: 138.4
click at [504, 124] on div "steps = 2 hero . moveRight ( steps ) hero . moveDown ( 1 ) hero . moveLeft ( st…" at bounding box center [617, 230] width 232 height 257
type textarea "hero.moveRight(steps) hero.moveDown(1)"
click at [541, 200] on div "steps = 2 hero . moveRight ( steps ) hero . moveDown ( 1 ) hero . moveLeft ( st…" at bounding box center [617, 230] width 232 height 257
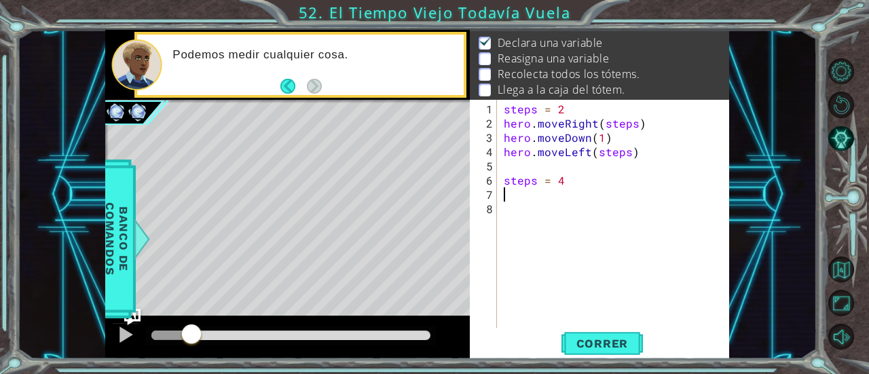
paste textarea "hero.moveLeft(steps)"
type textarea "hero.moveLeft(steps)"
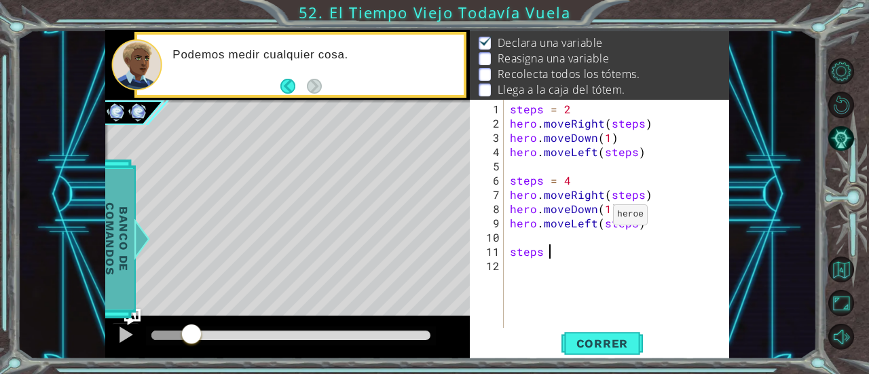
scroll to position [0, 2]
type textarea "steps = 6"
paste textarea "hero.moveLeft(steps)"
type textarea "hero.moveLeft(steps)"
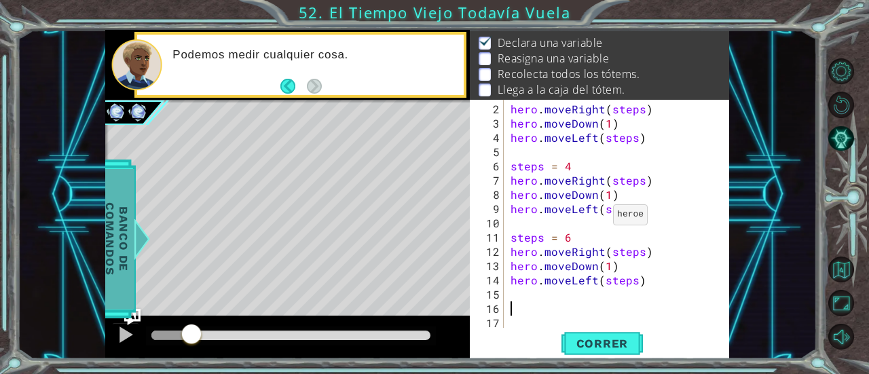
scroll to position [14, 0]
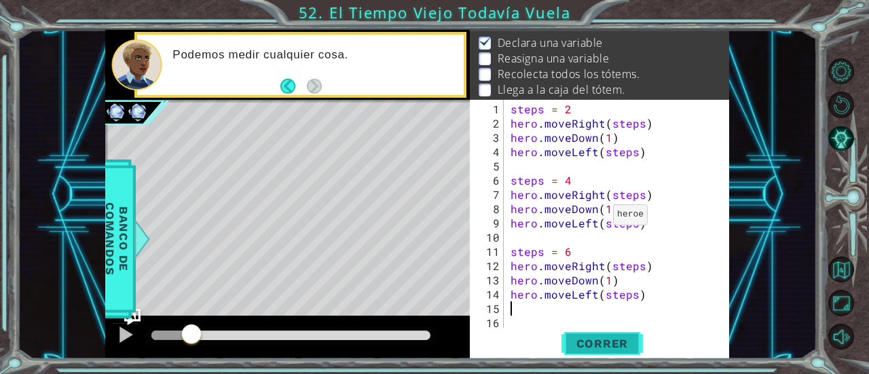
click at [620, 338] on span "Correr" at bounding box center [602, 344] width 79 height 14
